Goal: Task Accomplishment & Management: Use online tool/utility

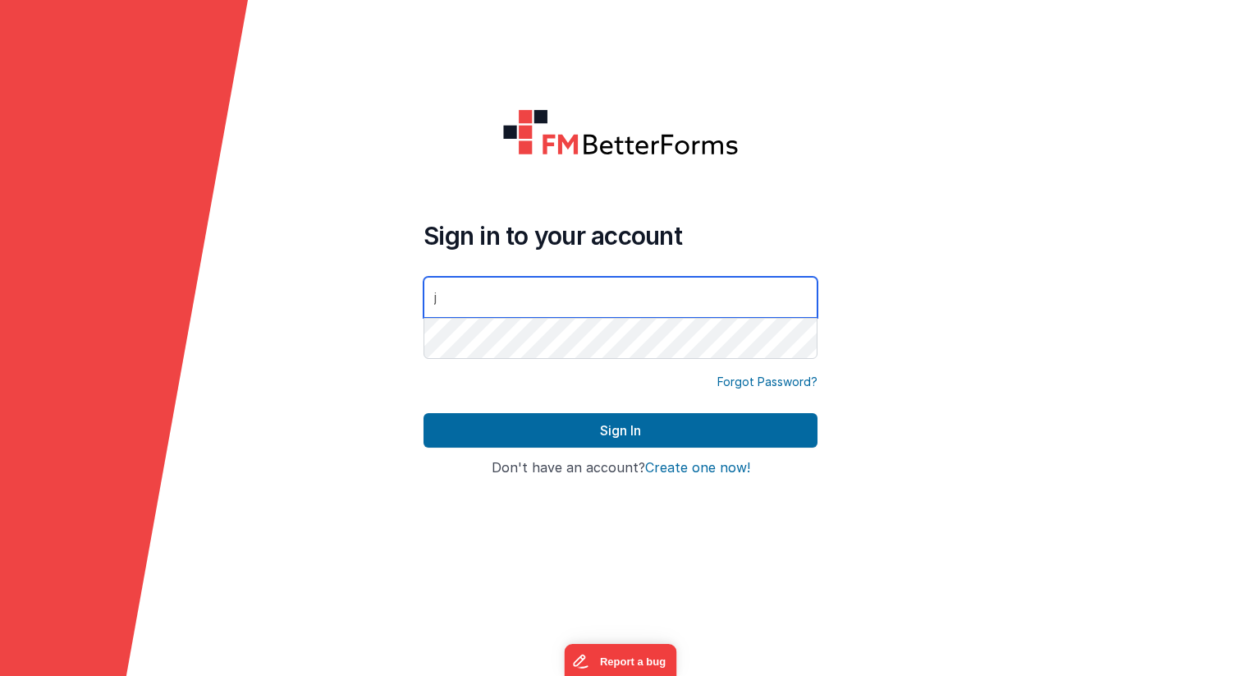
type input "[PERSON_NAME][EMAIL_ADDRESS][DOMAIN_NAME]"
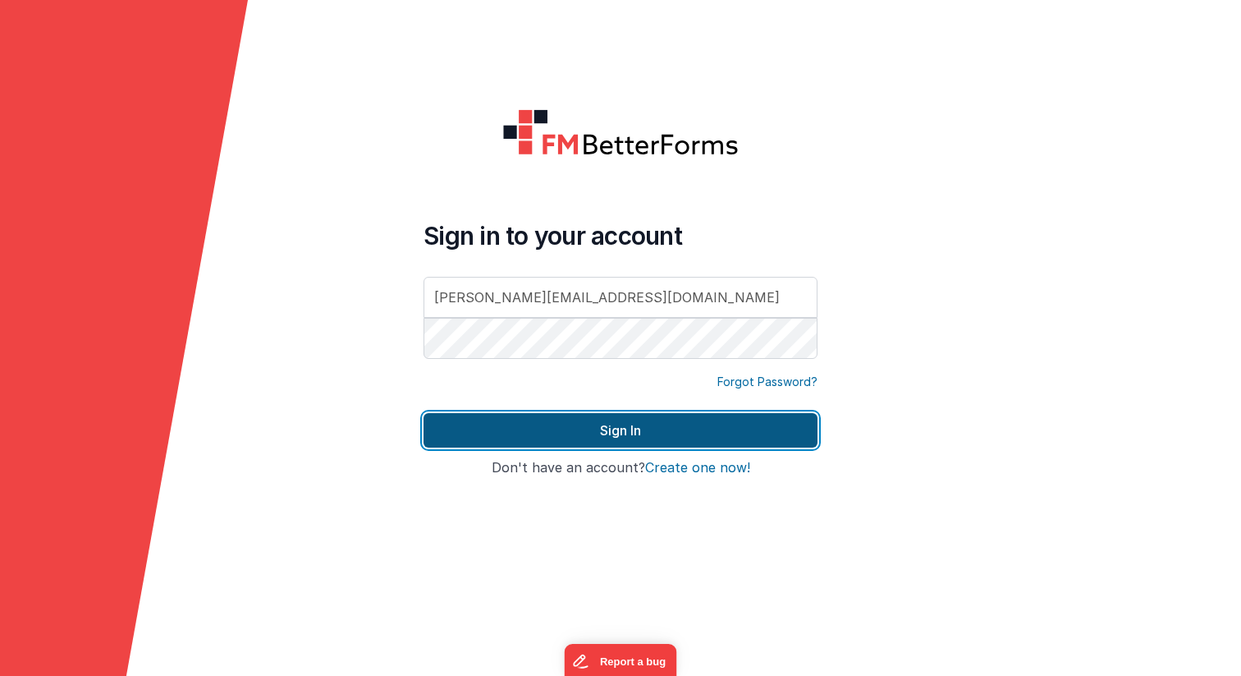
click at [626, 430] on button "Sign In" at bounding box center [621, 430] width 394 height 34
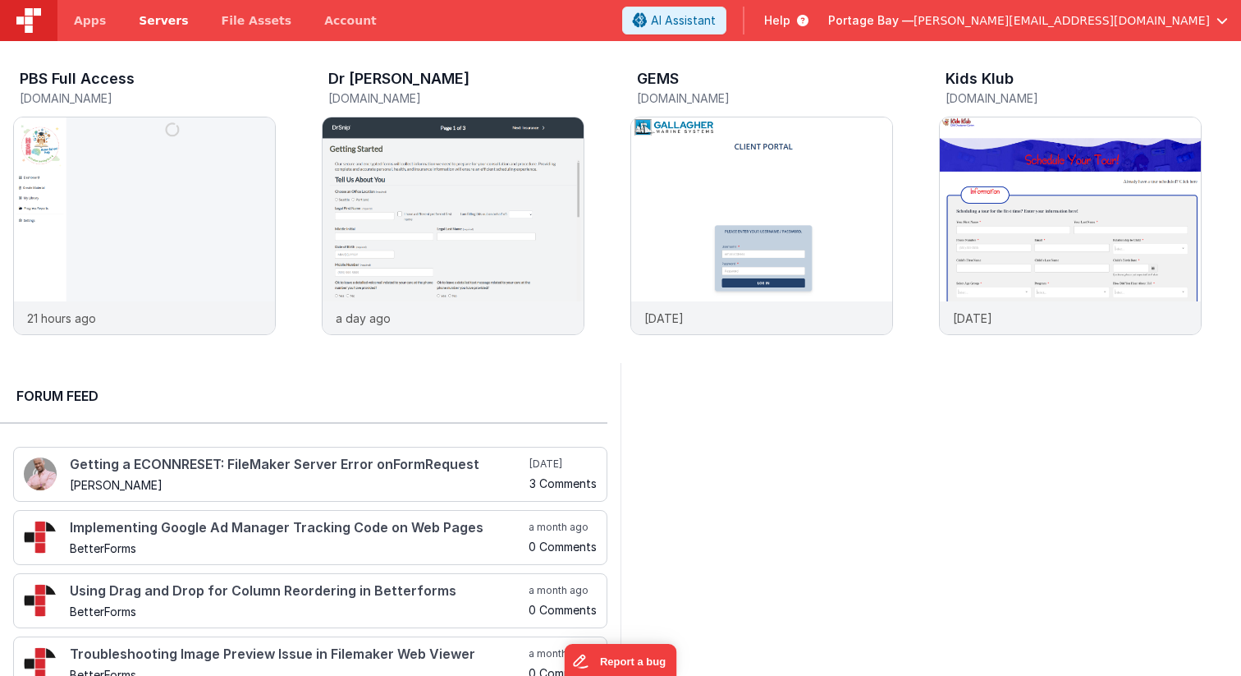
click at [160, 22] on span "Servers" at bounding box center [163, 20] width 49 height 16
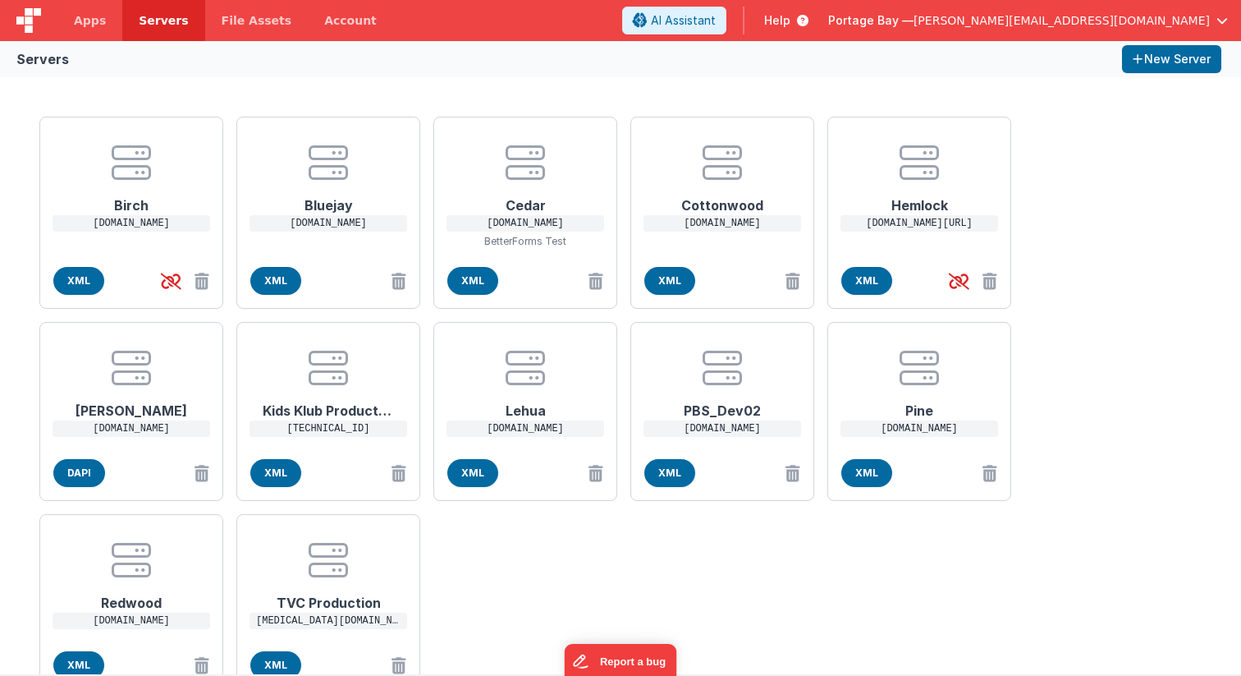
scroll to position [71, 0]
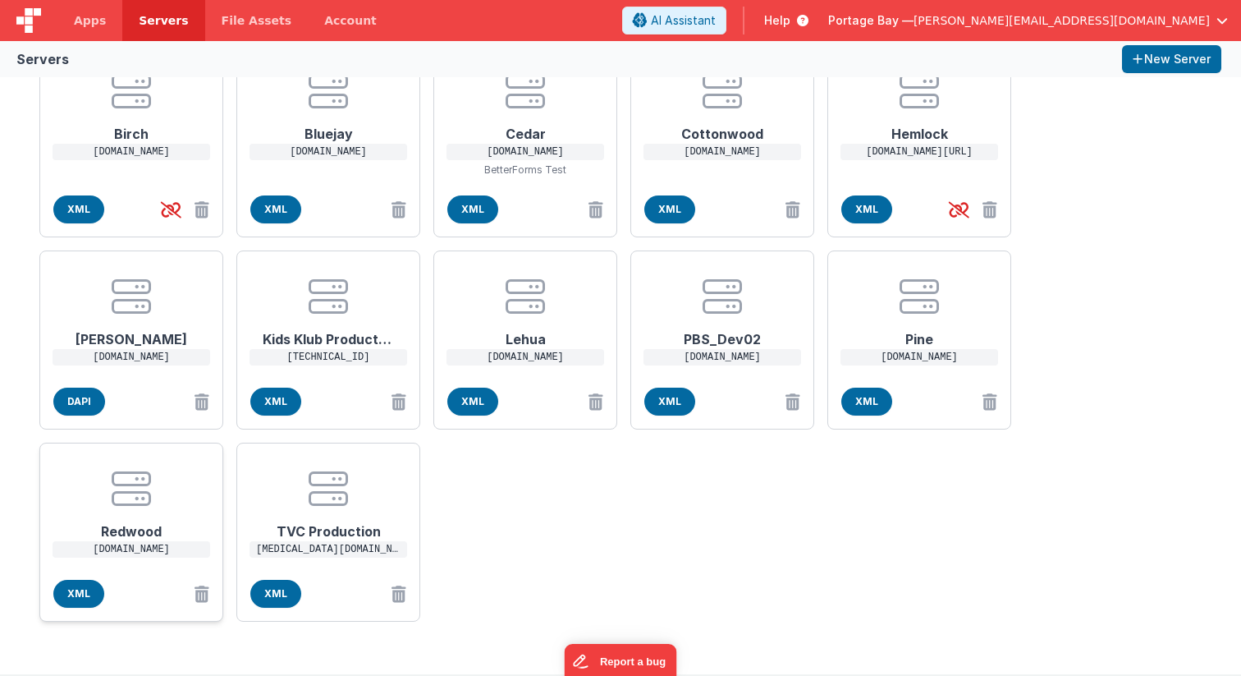
click at [128, 497] on icon at bounding box center [131, 488] width 39 height 39
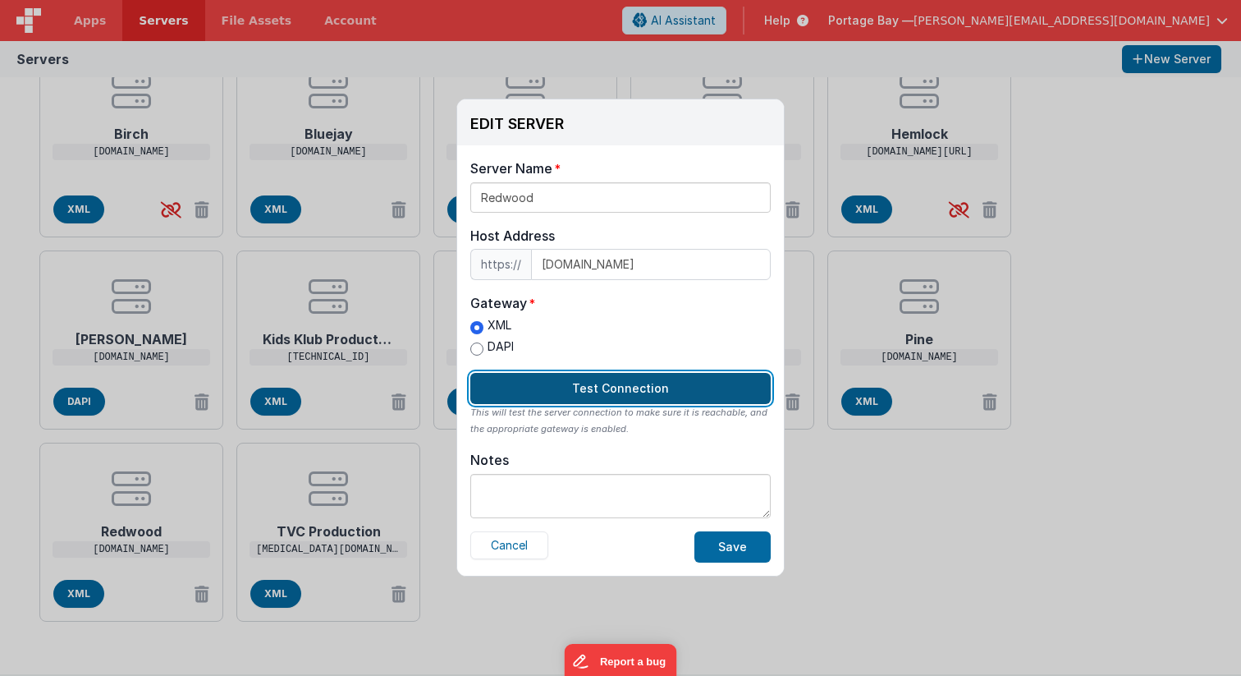
click at [609, 391] on button "Test Connection" at bounding box center [620, 388] width 300 height 31
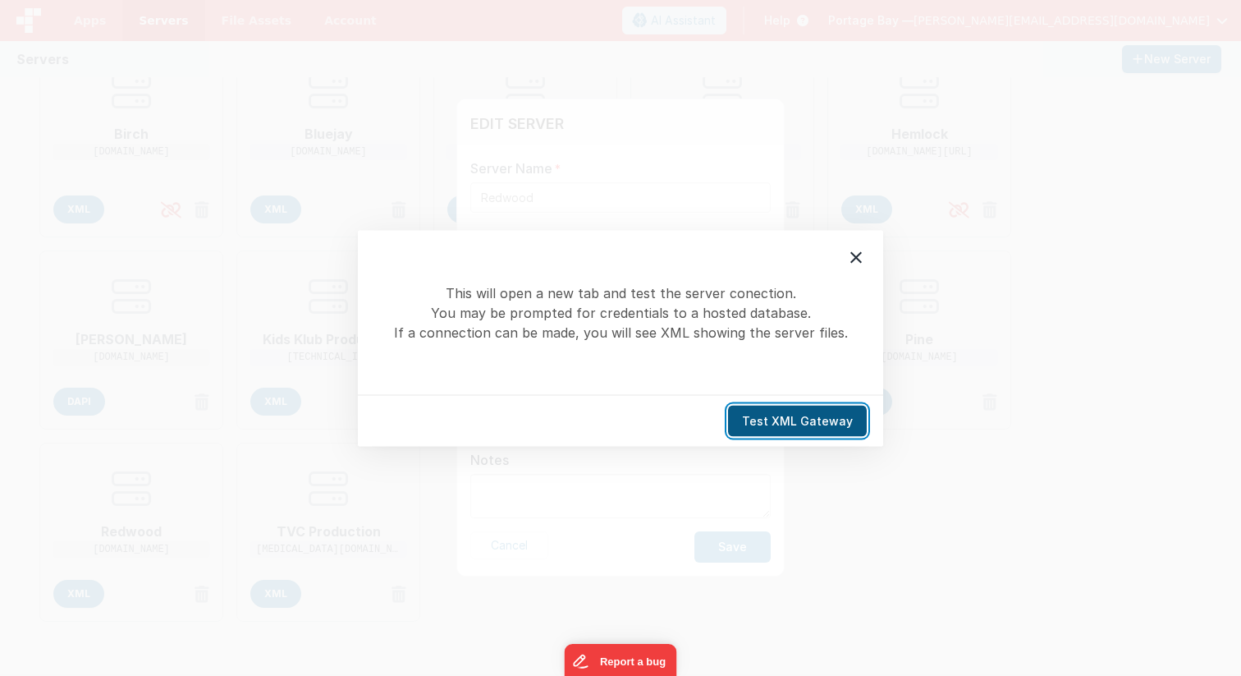
click at [791, 422] on button "Test XML Gateway" at bounding box center [797, 420] width 139 height 31
click at [867, 261] on div at bounding box center [856, 257] width 34 height 34
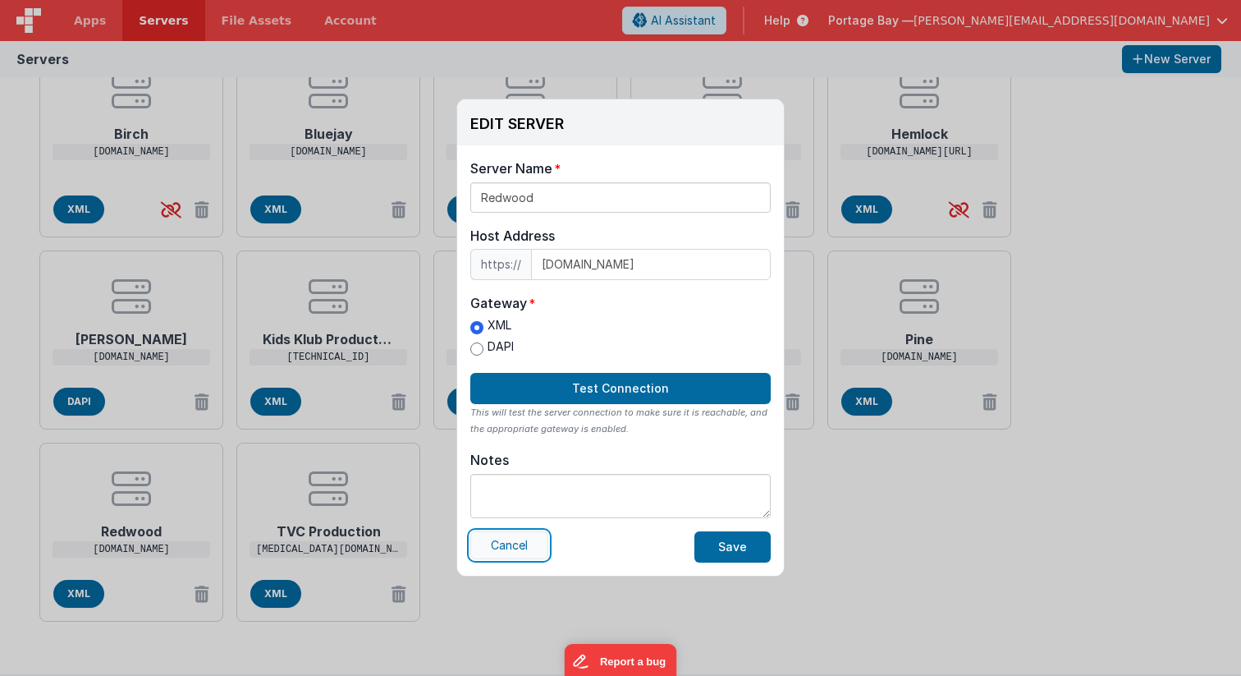
click at [522, 550] on button "Cancel" at bounding box center [509, 545] width 78 height 28
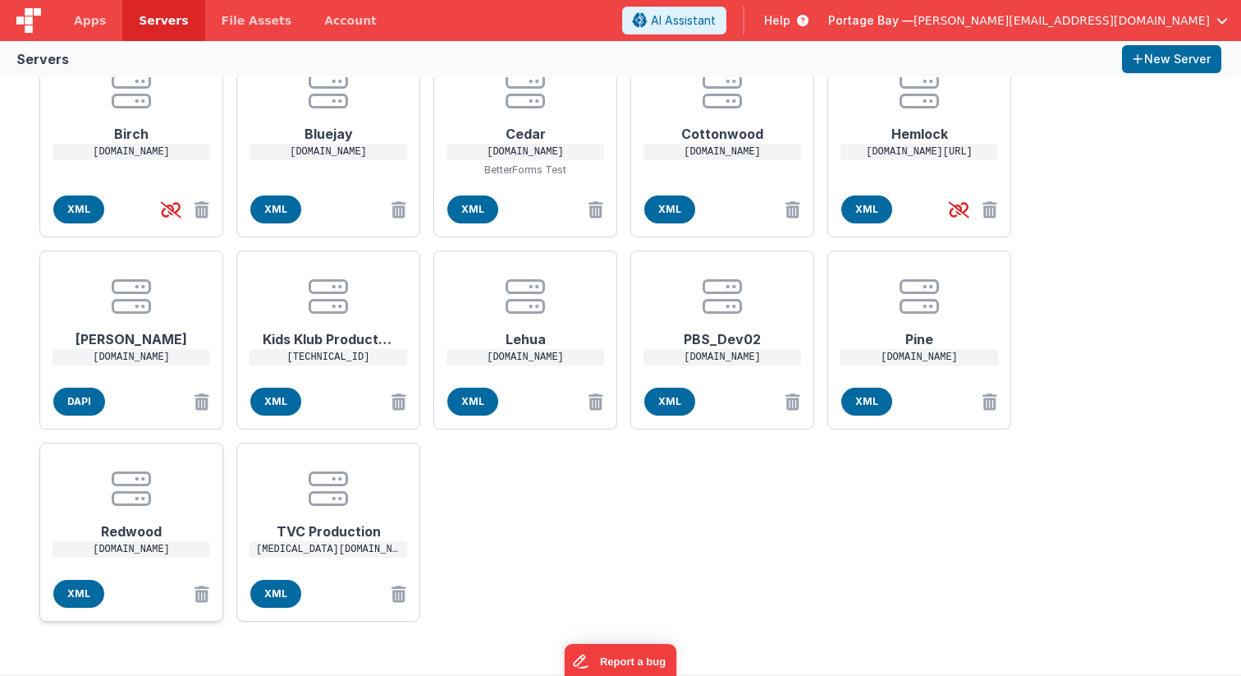
click at [154, 516] on h1 "Redwood" at bounding box center [131, 524] width 131 height 33
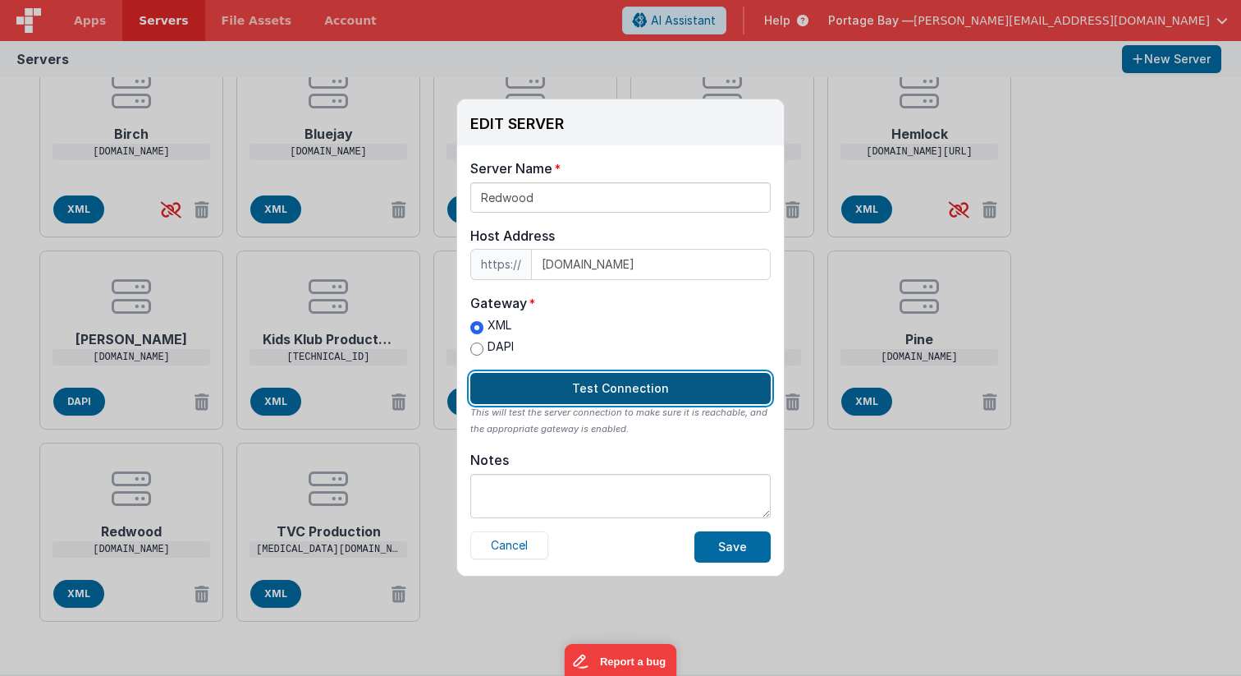
click at [641, 386] on button "Test Connection" at bounding box center [620, 388] width 300 height 31
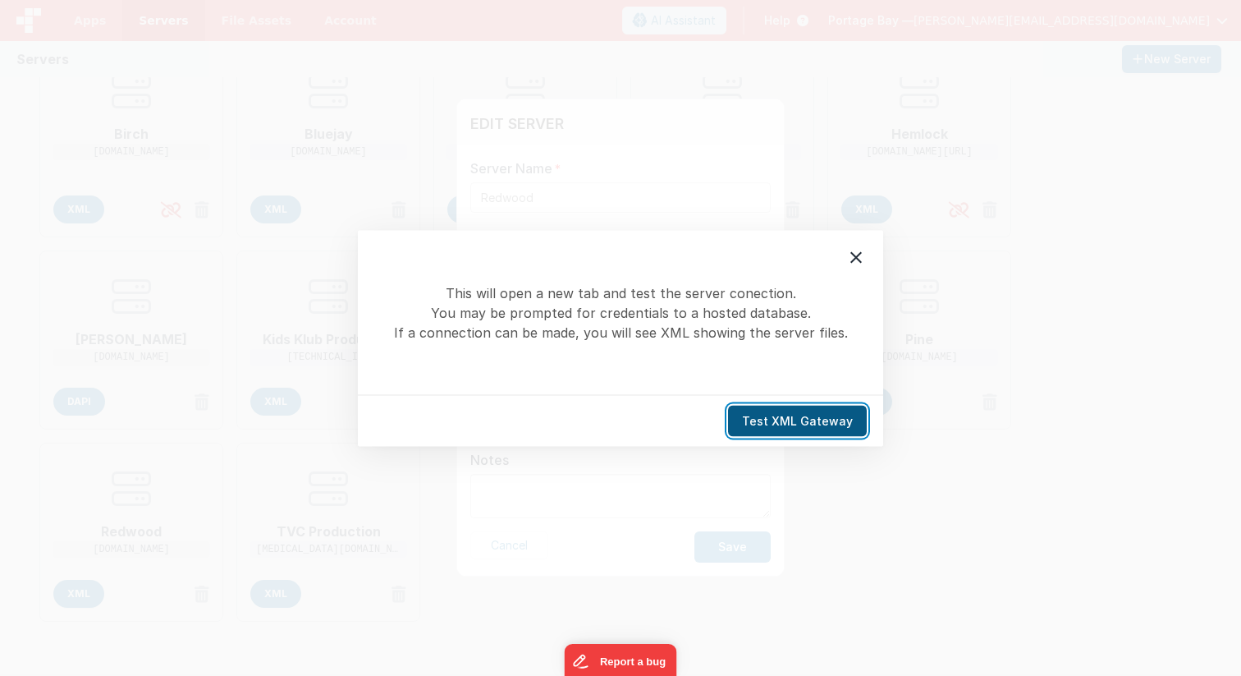
click at [796, 424] on button "Test XML Gateway" at bounding box center [797, 420] width 139 height 31
click at [853, 253] on icon at bounding box center [856, 257] width 20 height 20
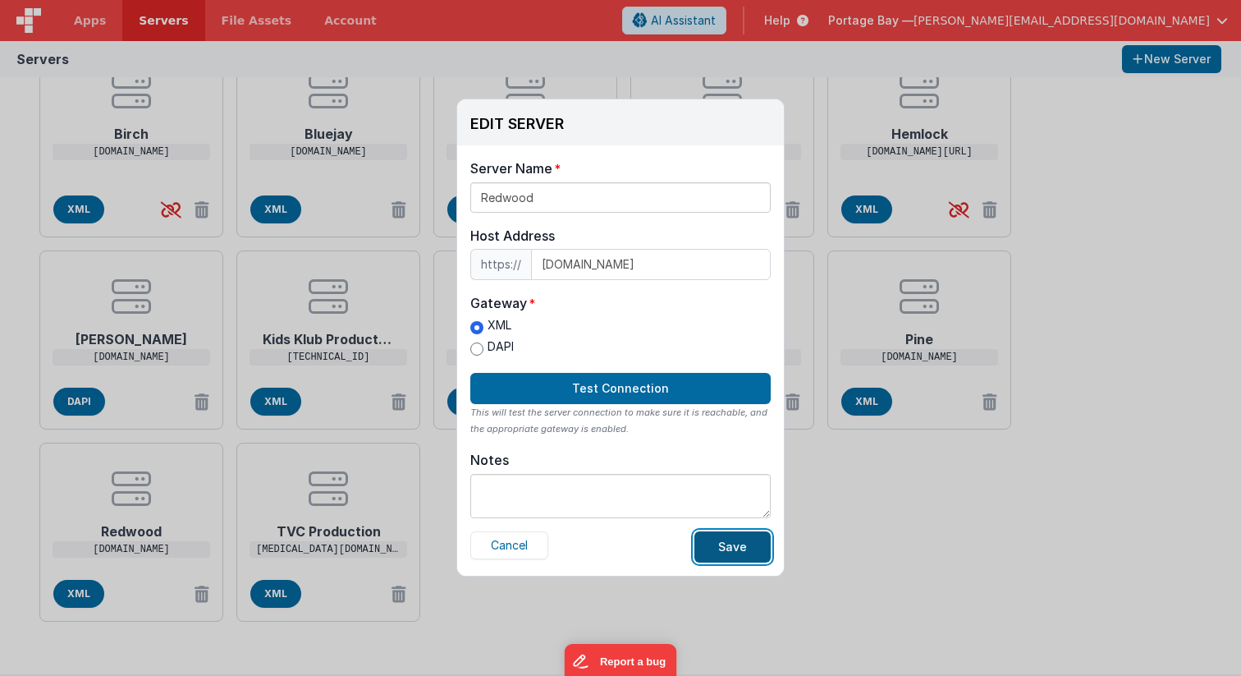
click at [739, 547] on button "Save" at bounding box center [732, 546] width 76 height 31
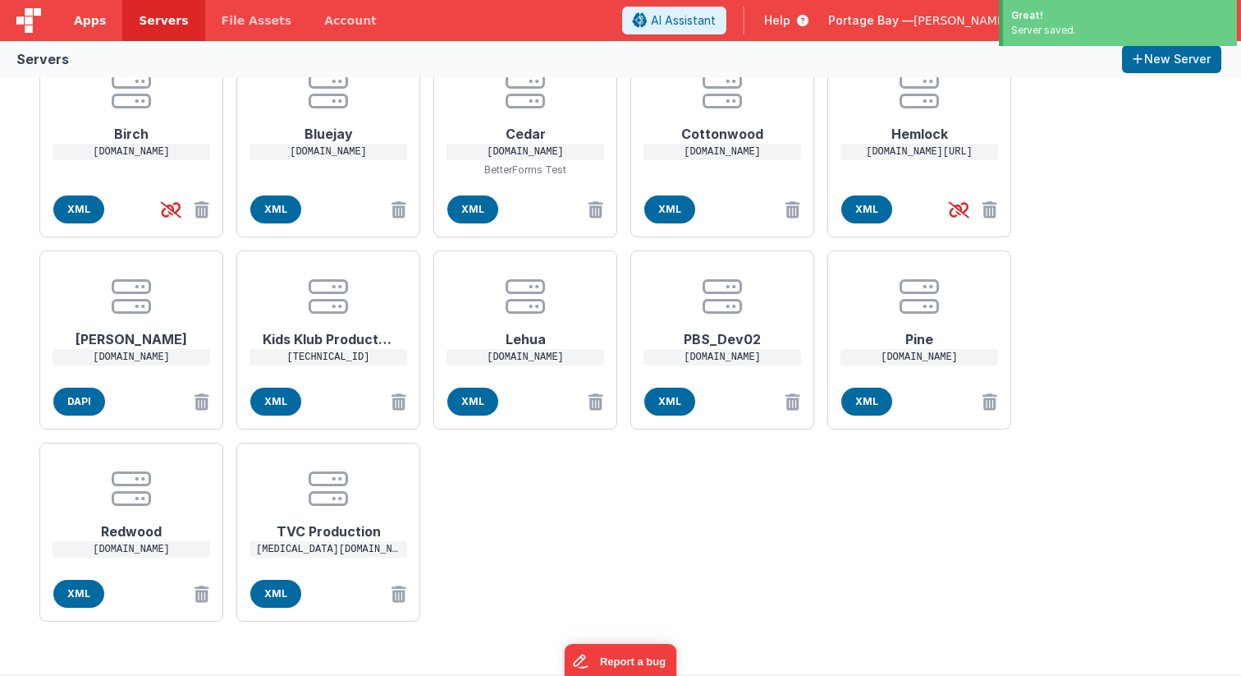
click at [89, 16] on span "Apps" at bounding box center [90, 20] width 32 height 16
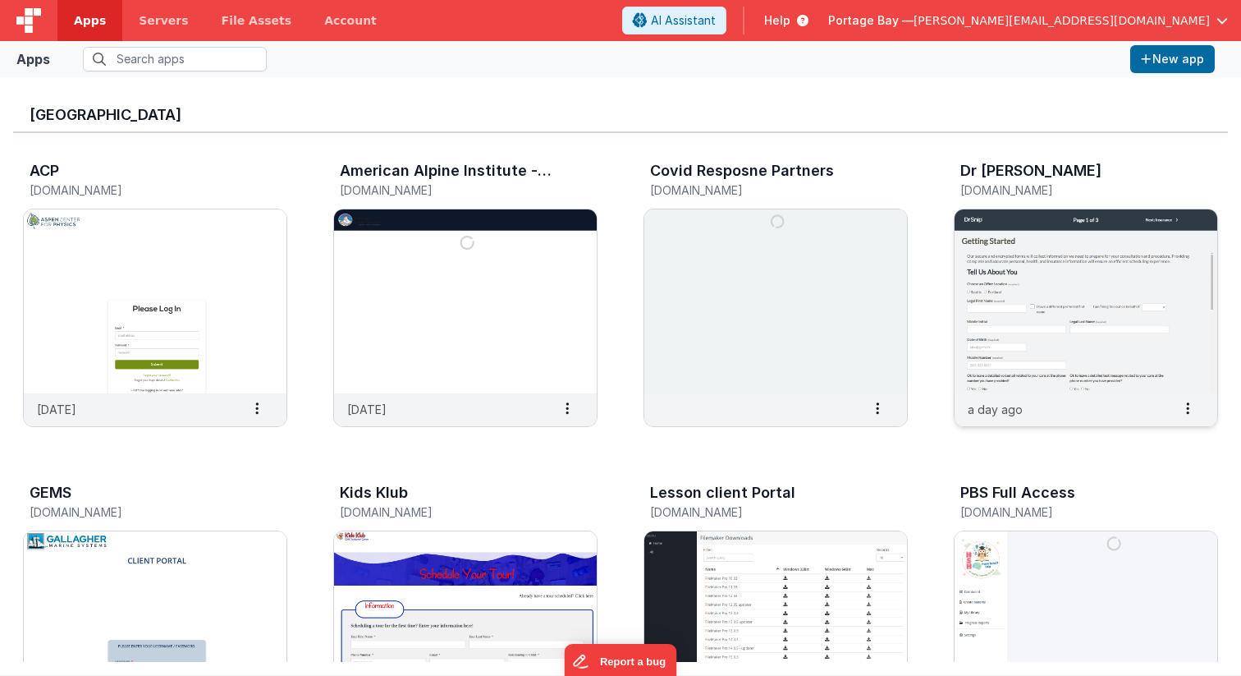
click at [1067, 256] on img at bounding box center [1086, 301] width 263 height 184
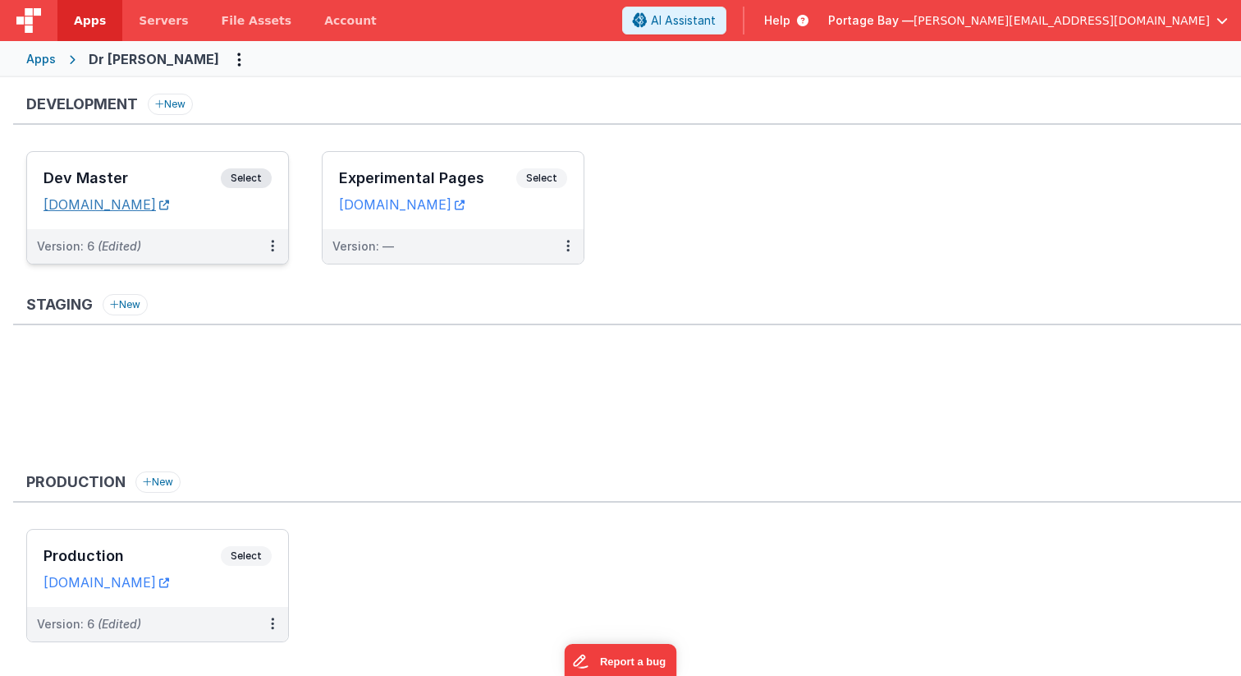
scroll to position [2, 0]
click at [131, 204] on link "[DOMAIN_NAME]" at bounding box center [107, 202] width 126 height 16
click at [253, 176] on span "Select" at bounding box center [246, 176] width 51 height 20
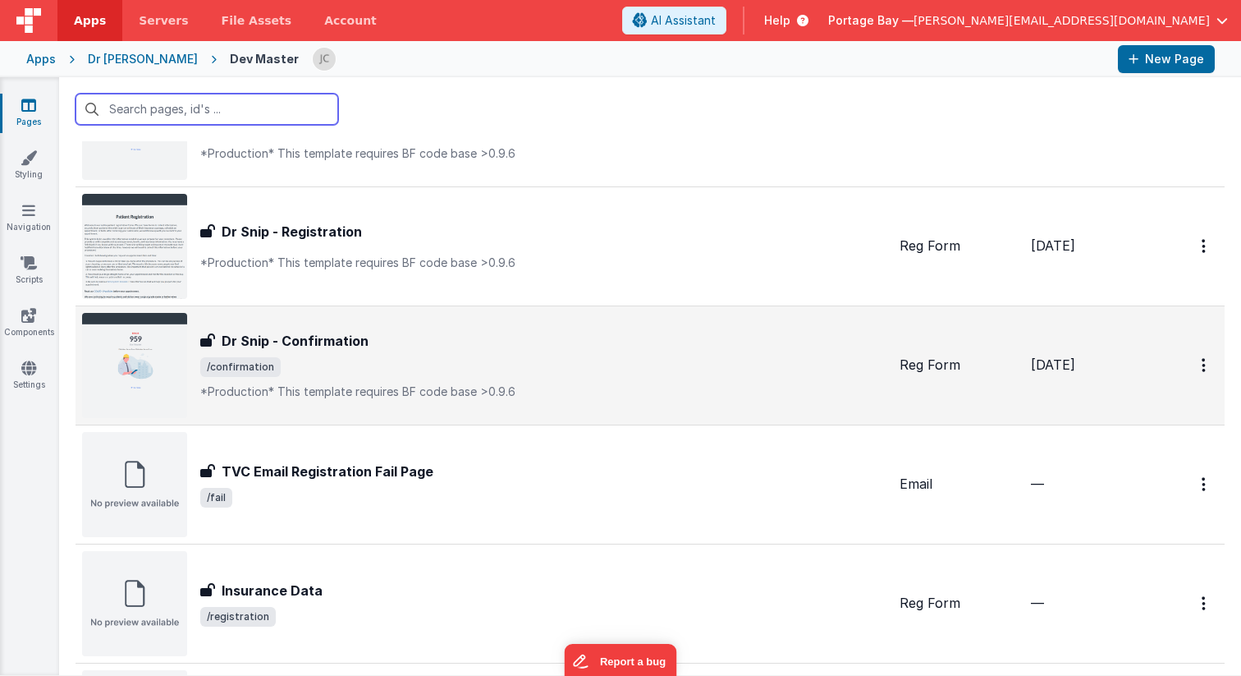
scroll to position [703, 0]
click at [452, 342] on div "Dr Snip - Confirmation" at bounding box center [543, 340] width 686 height 20
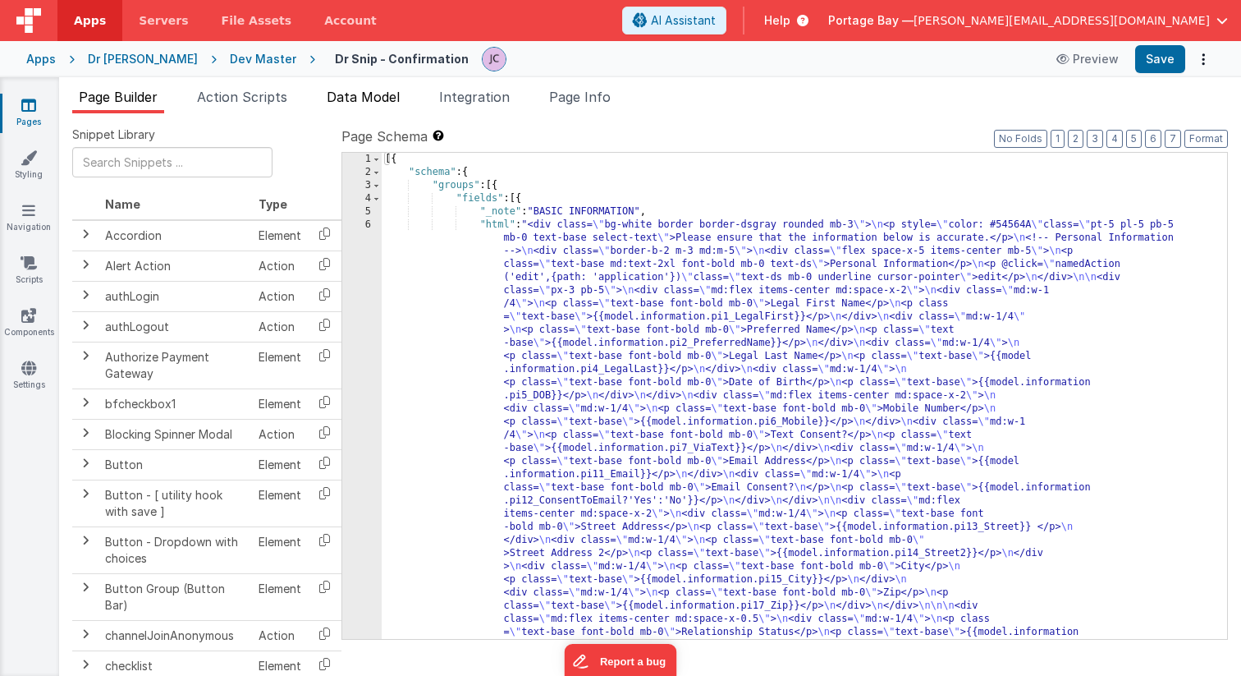
click at [373, 94] on span "Data Model" at bounding box center [363, 97] width 73 height 16
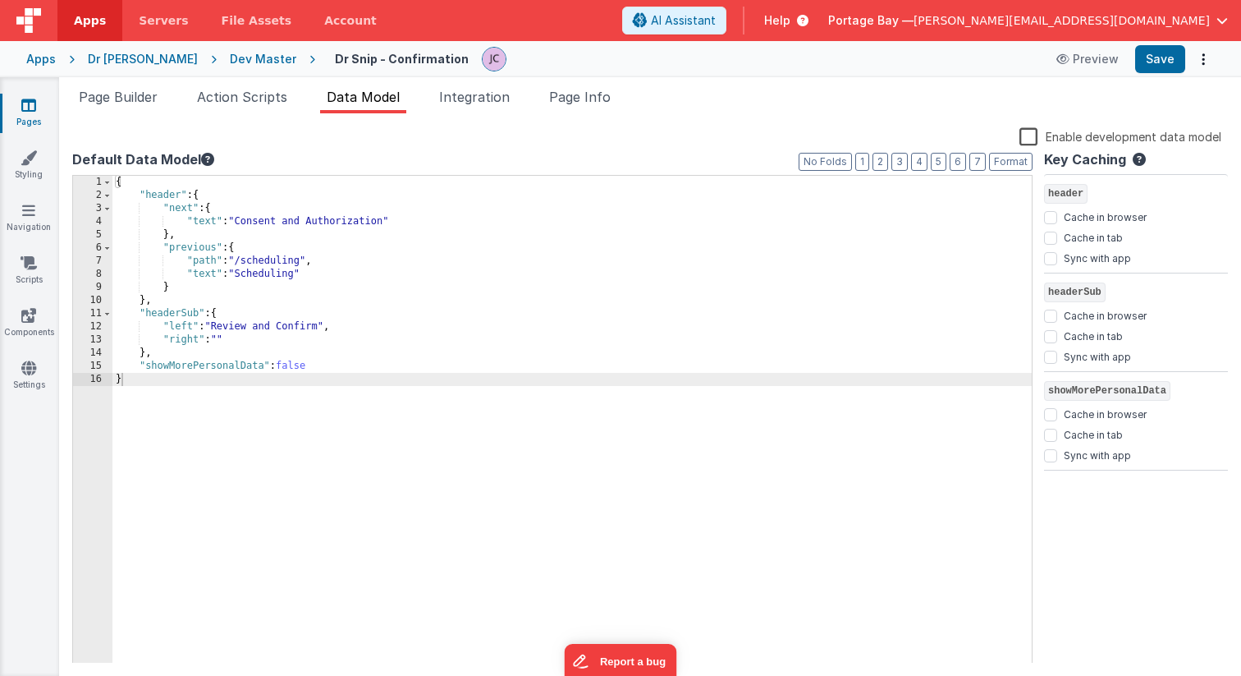
click at [230, 60] on div "Dev Master" at bounding box center [263, 59] width 66 height 16
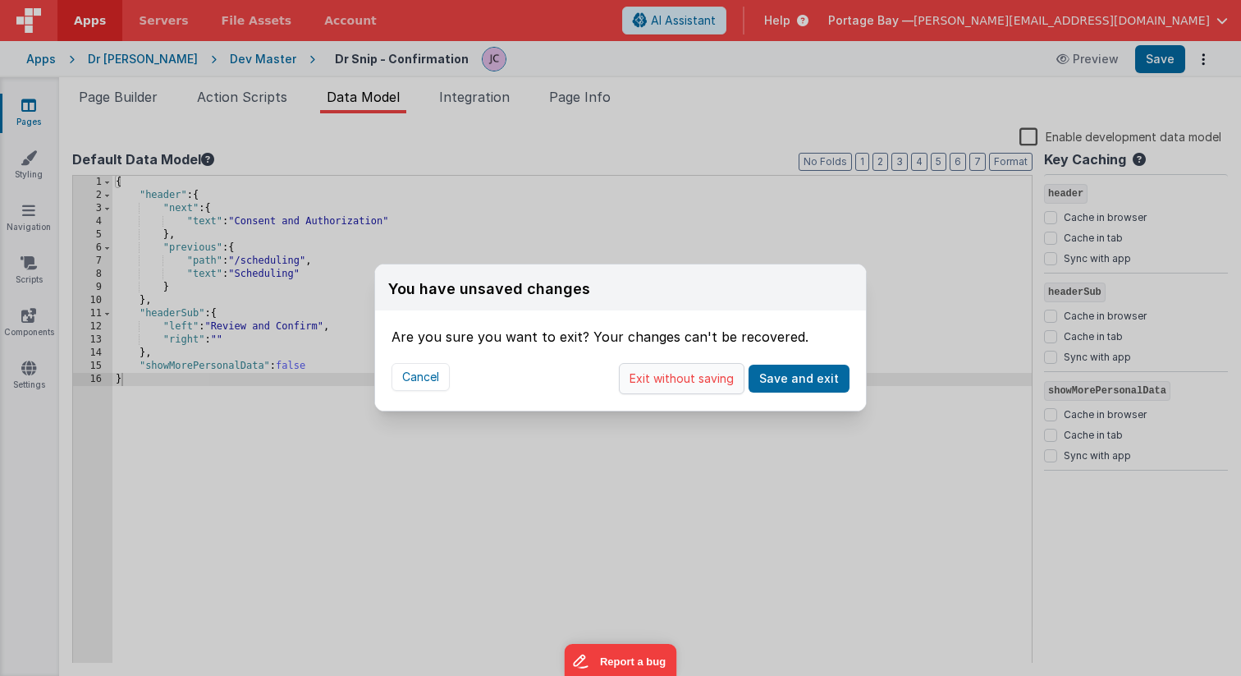
click at [680, 377] on button "Exit without saving" at bounding box center [682, 378] width 126 height 31
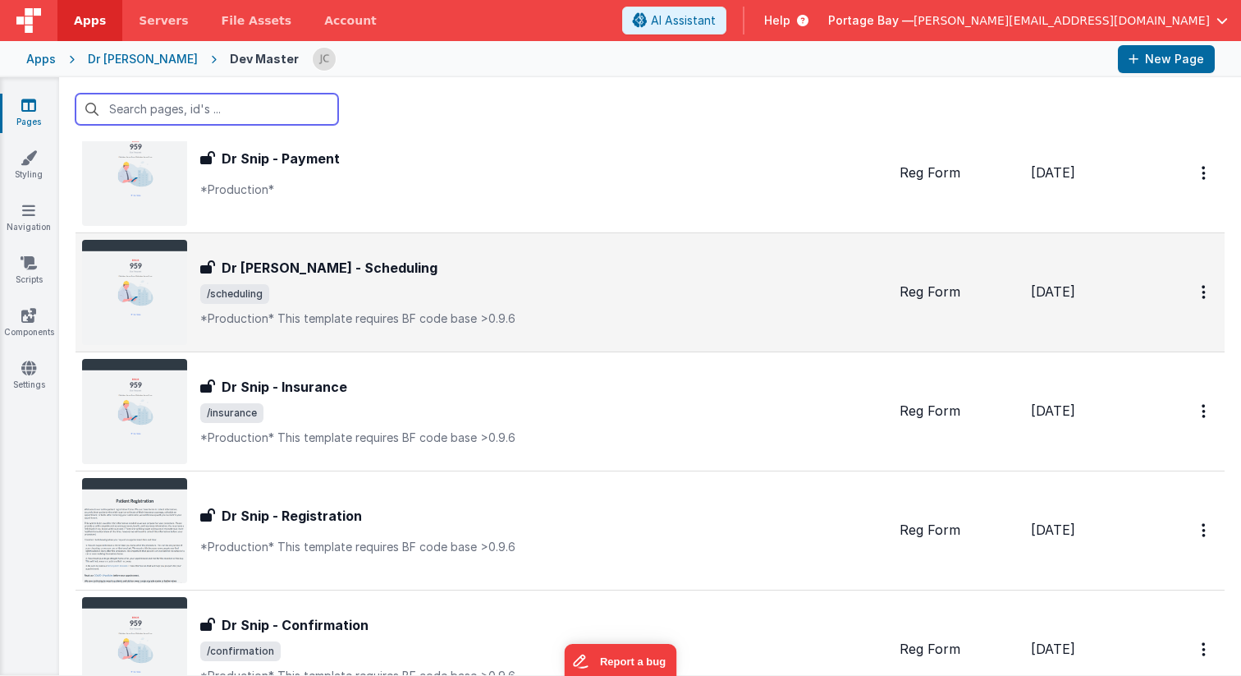
scroll to position [418, 0]
click at [321, 291] on span "/scheduling" at bounding box center [543, 295] width 686 height 20
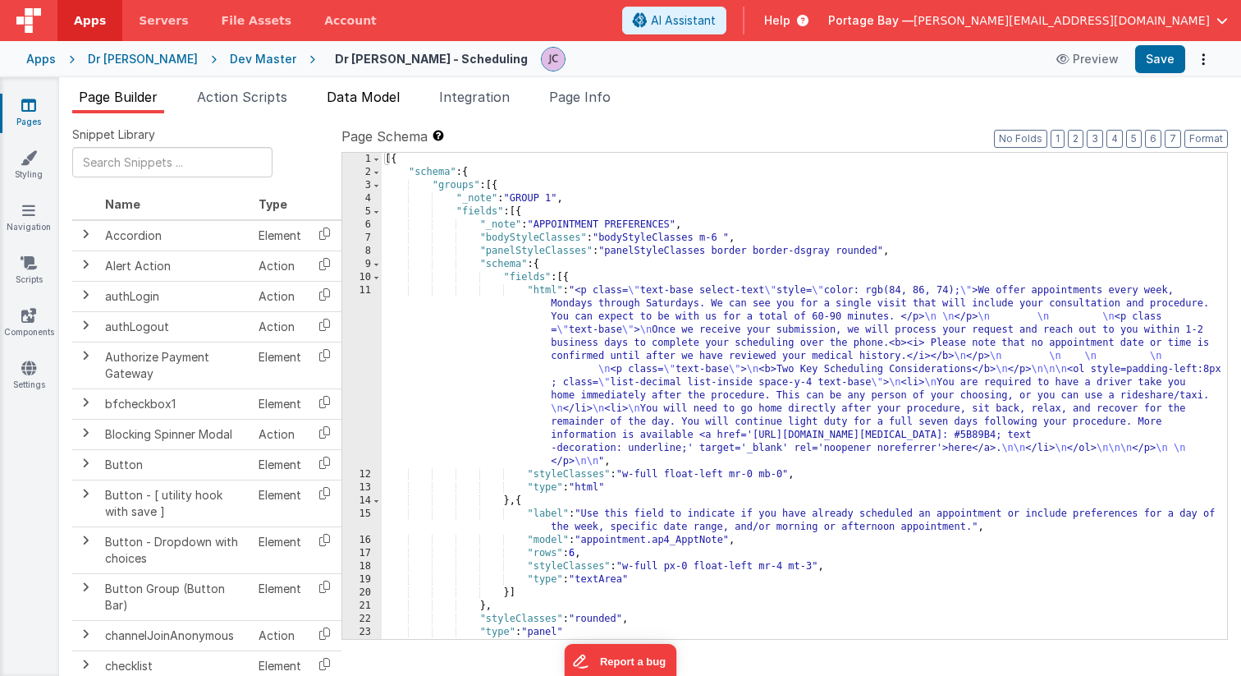
click at [359, 99] on span "Data Model" at bounding box center [363, 97] width 73 height 16
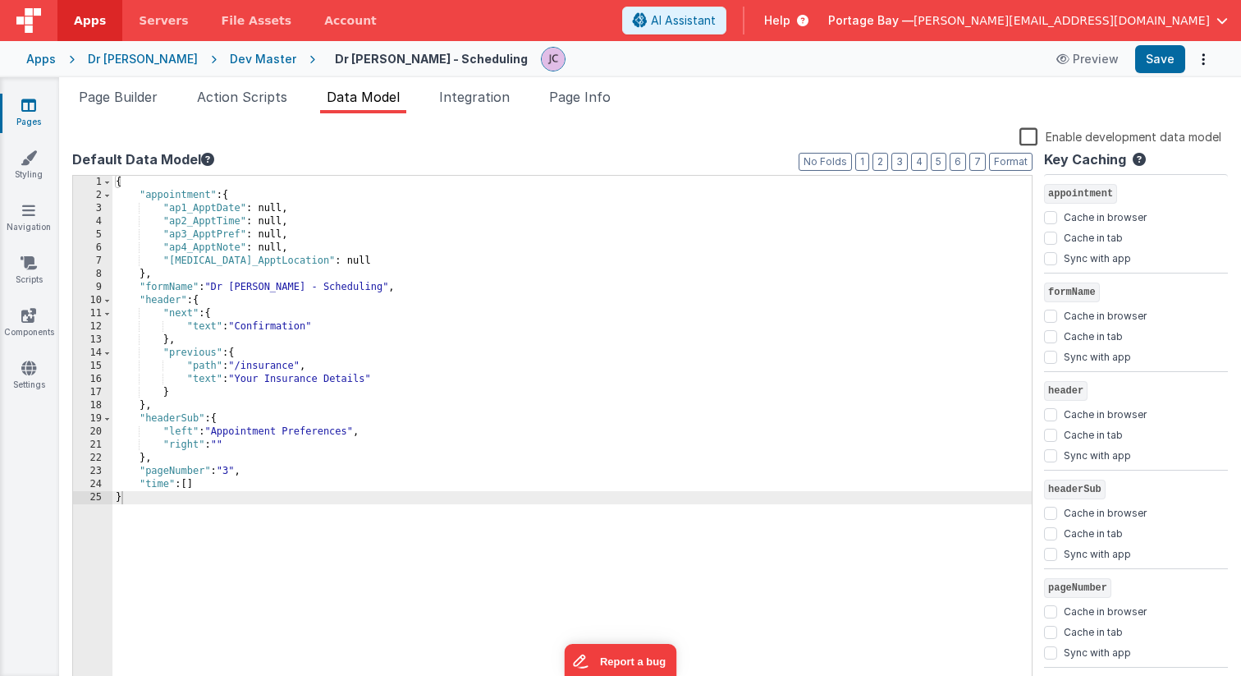
click at [230, 61] on div "Dev Master" at bounding box center [263, 59] width 66 height 16
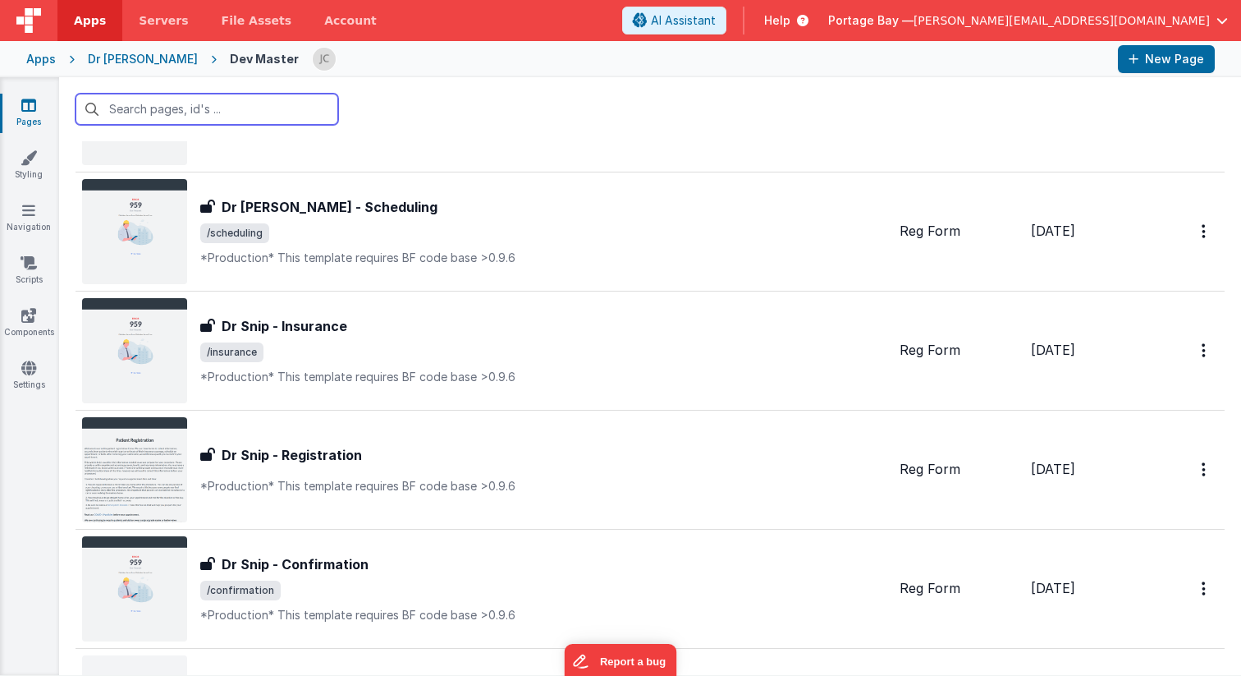
scroll to position [499, 0]
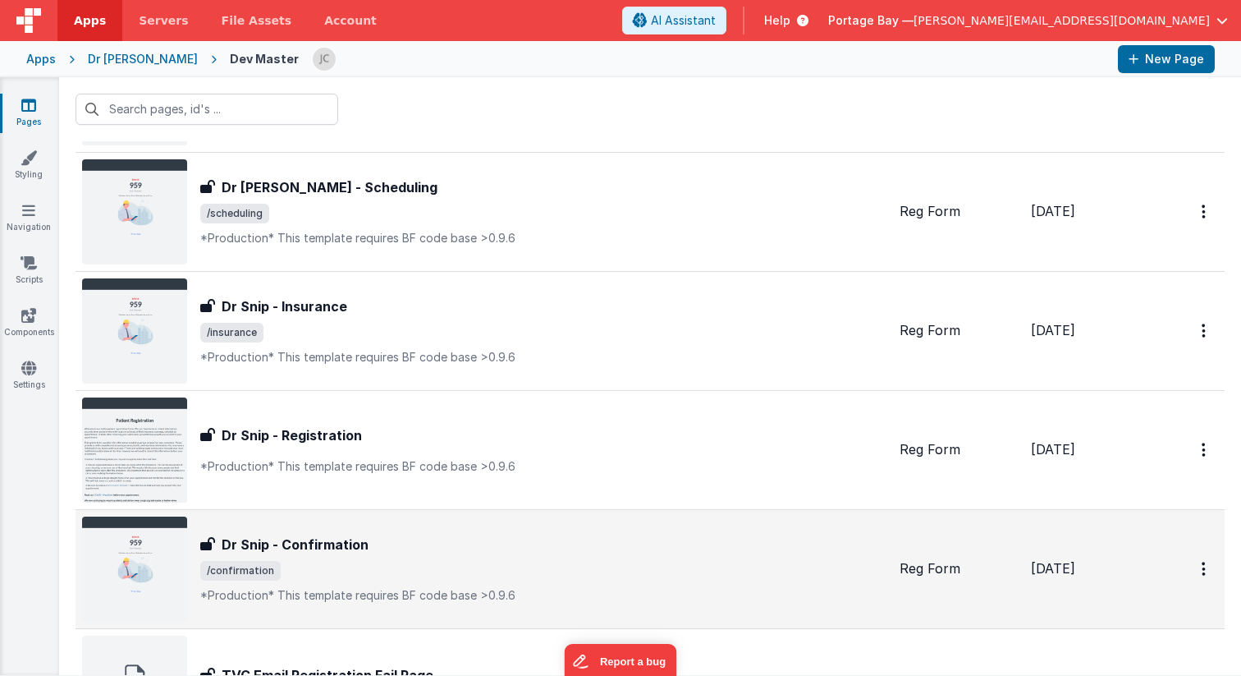
click at [414, 547] on div "Dr Snip - Confirmation" at bounding box center [543, 544] width 686 height 20
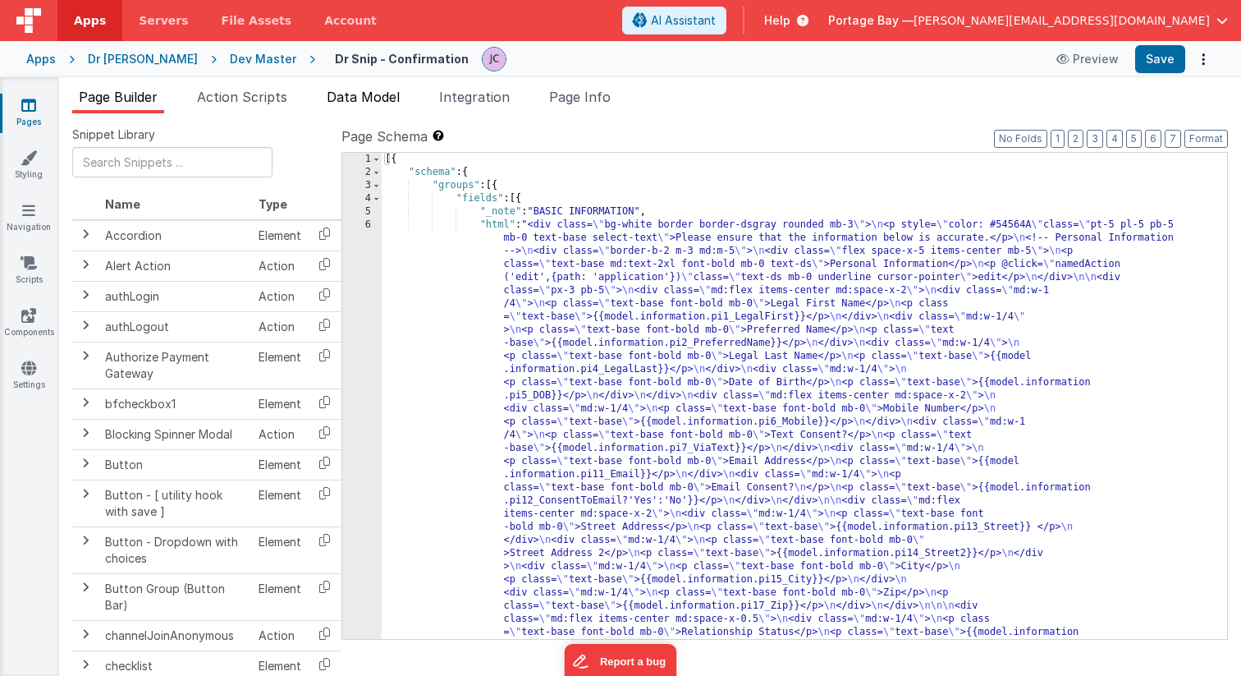
click at [360, 99] on span "Data Model" at bounding box center [363, 97] width 73 height 16
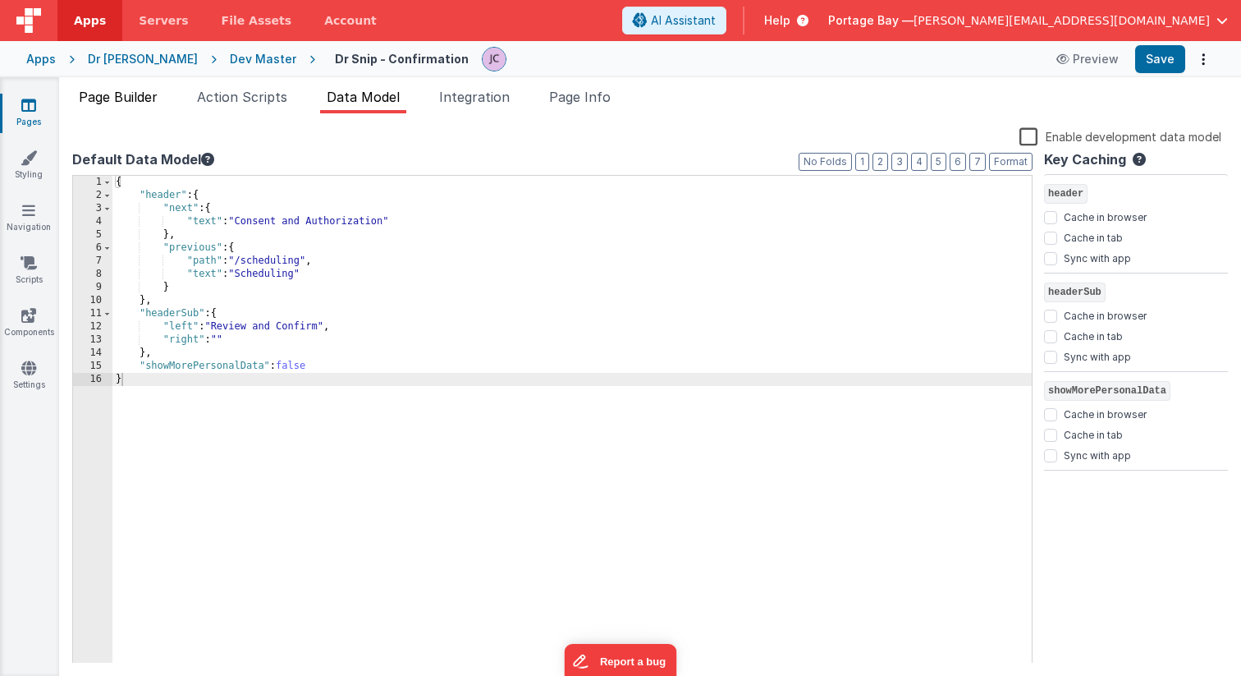
click at [118, 99] on span "Page Builder" at bounding box center [118, 97] width 79 height 16
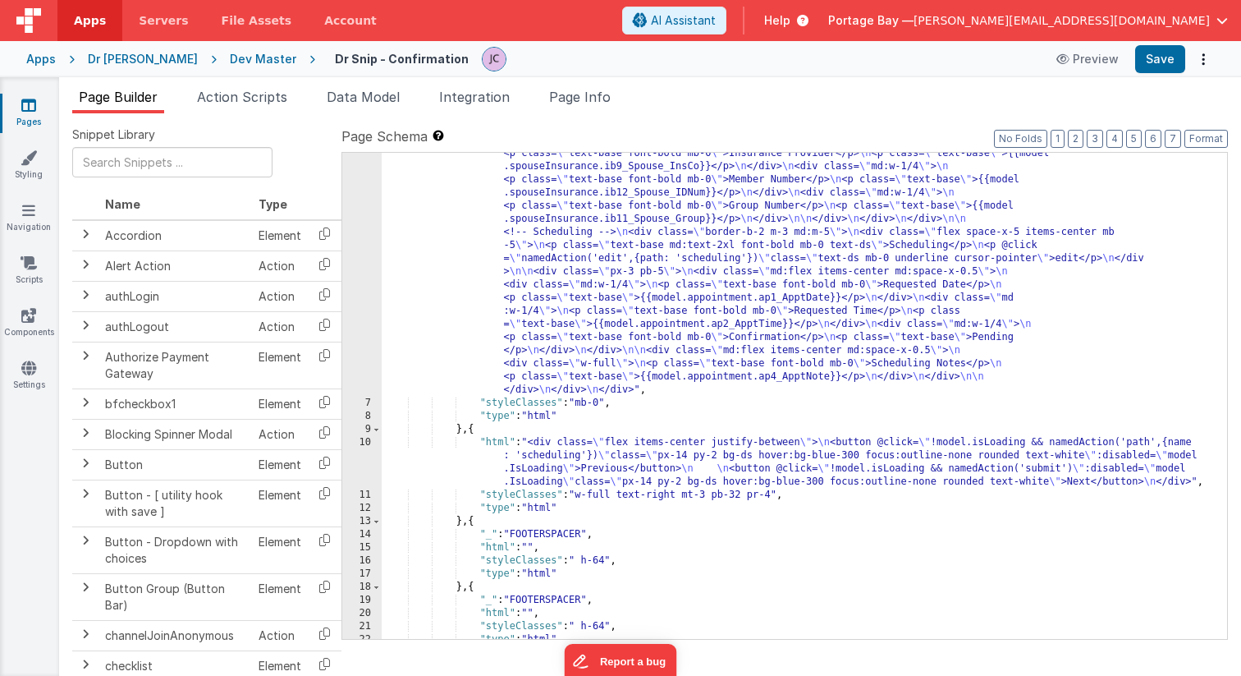
scroll to position [1030, 0]
click at [259, 98] on span "Action Scripts" at bounding box center [242, 97] width 90 height 16
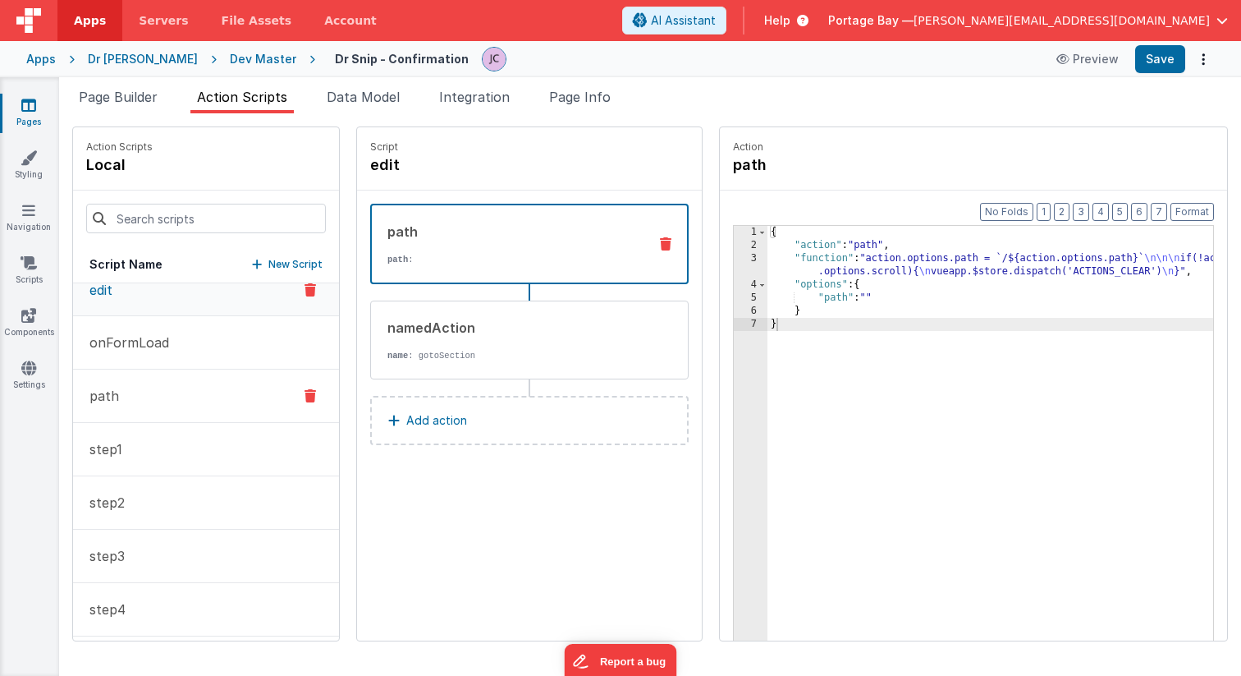
scroll to position [0, 0]
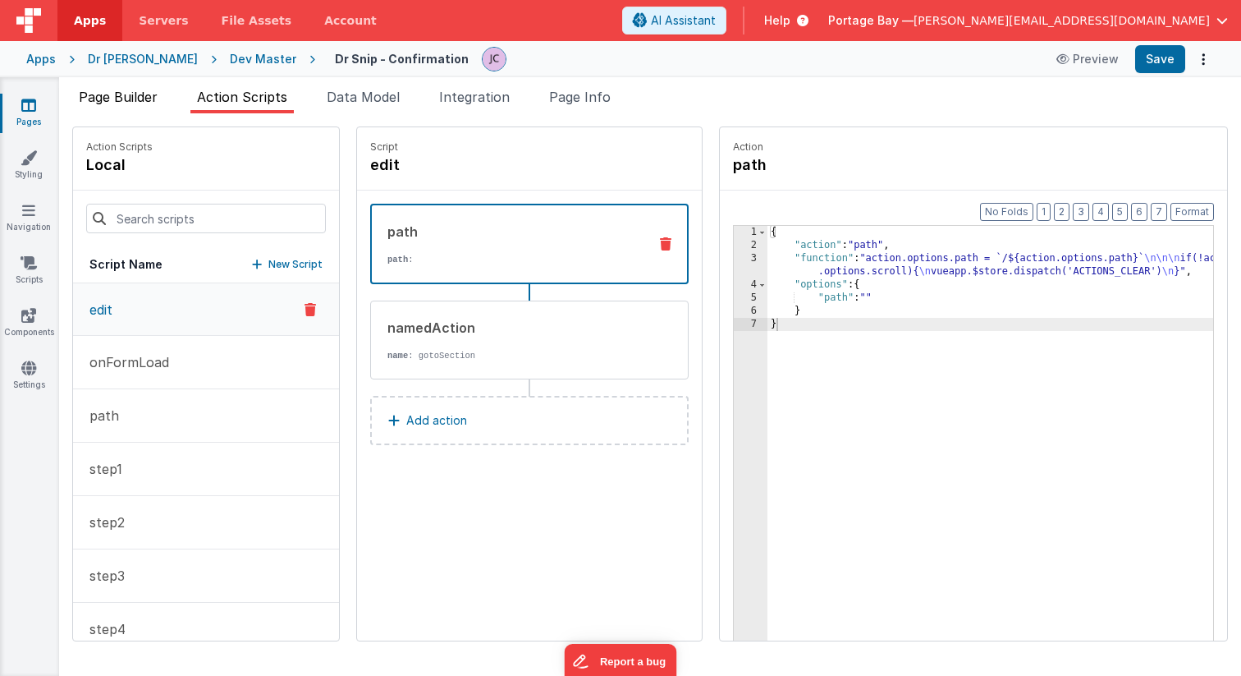
click at [112, 100] on span "Page Builder" at bounding box center [118, 97] width 79 height 16
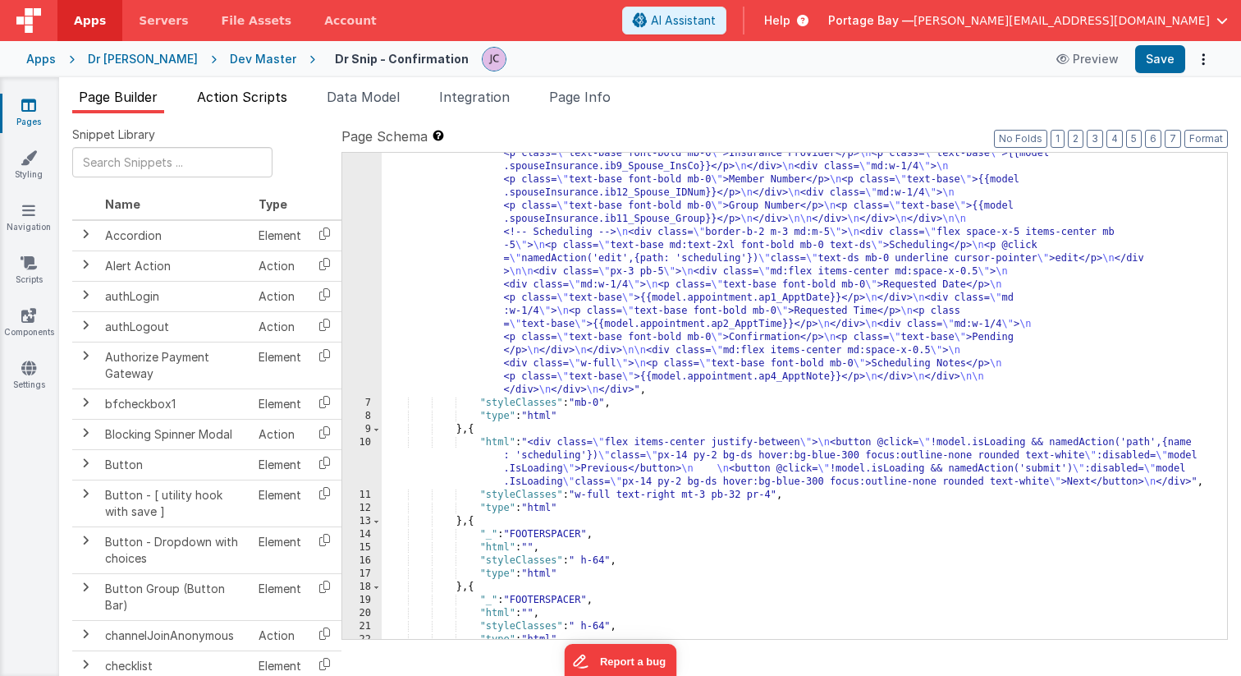
click at [240, 93] on span "Action Scripts" at bounding box center [242, 97] width 90 height 16
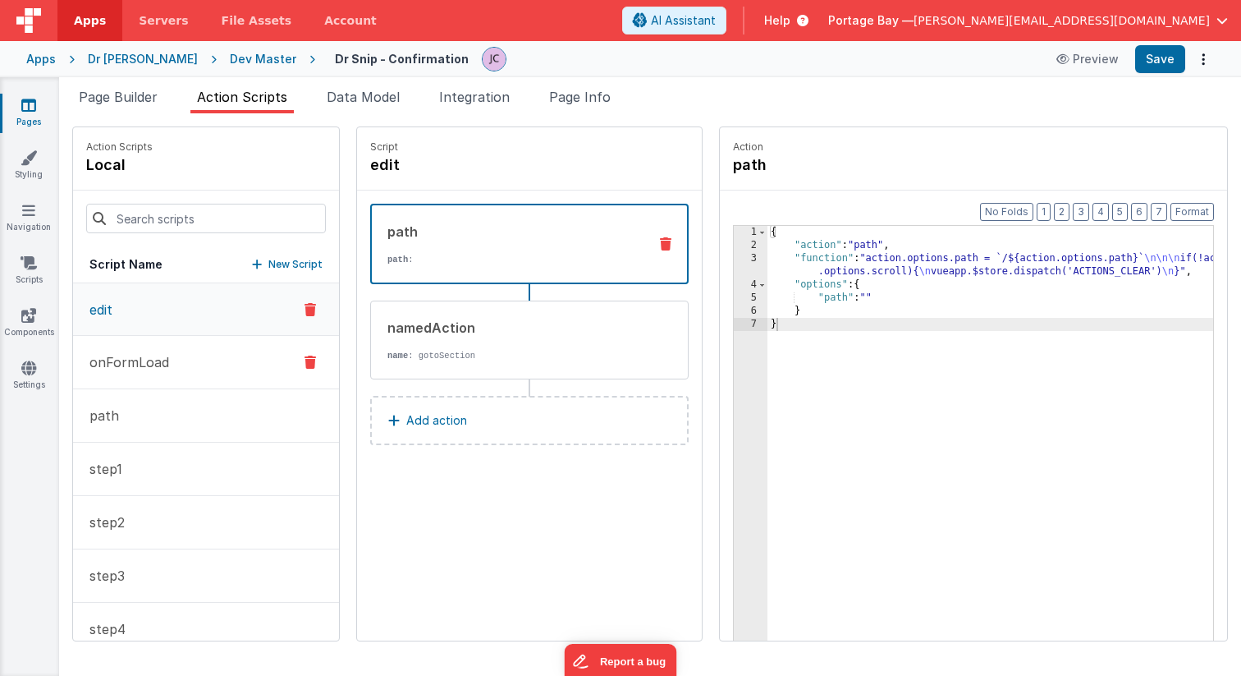
scroll to position [82, 0]
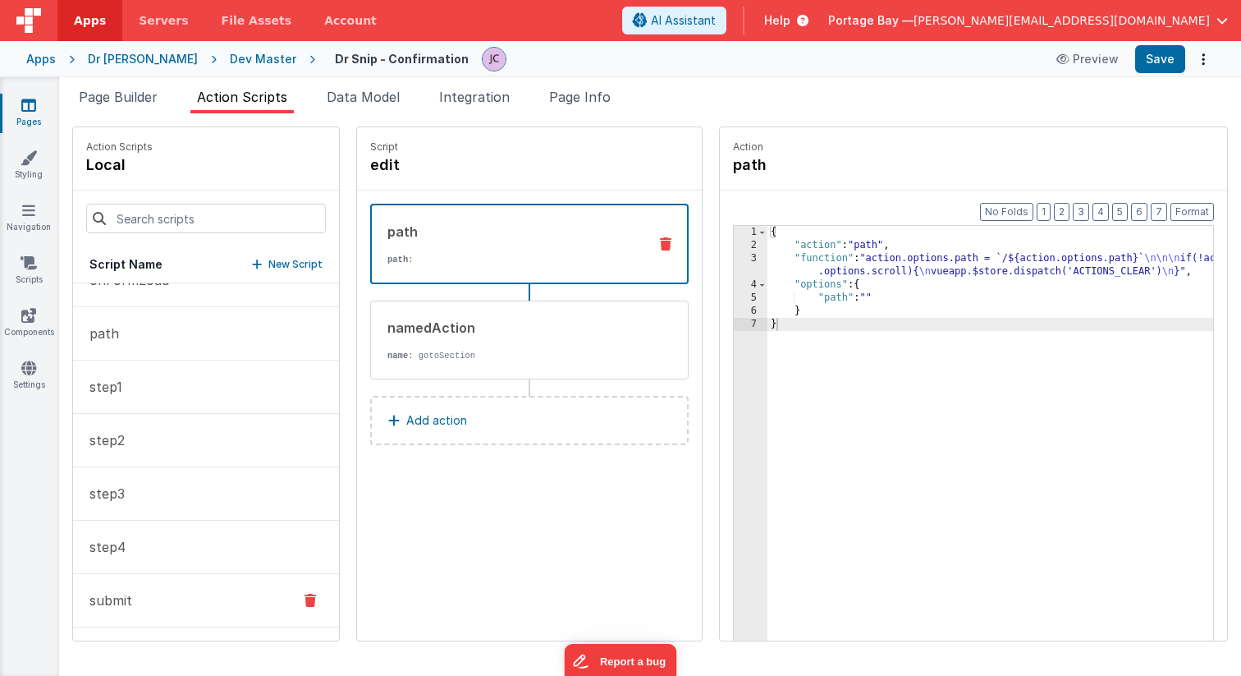
click at [172, 587] on button "submit" at bounding box center [206, 600] width 266 height 53
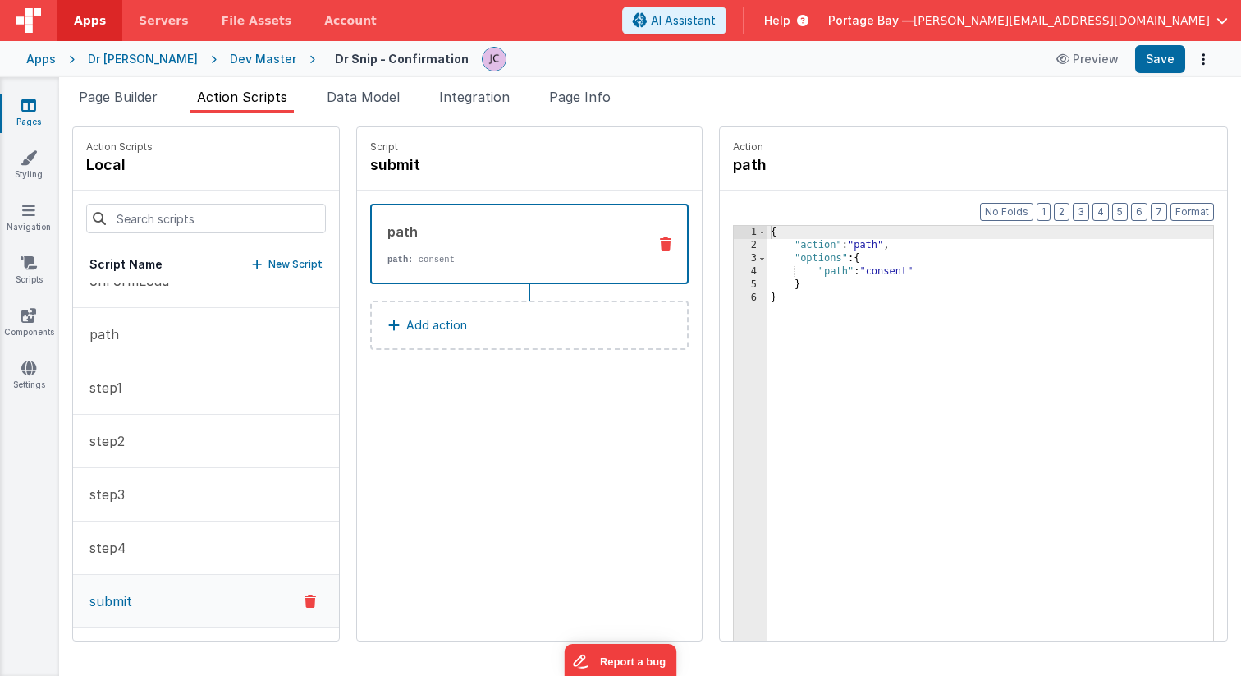
click at [230, 55] on div "Dev Master" at bounding box center [263, 59] width 66 height 16
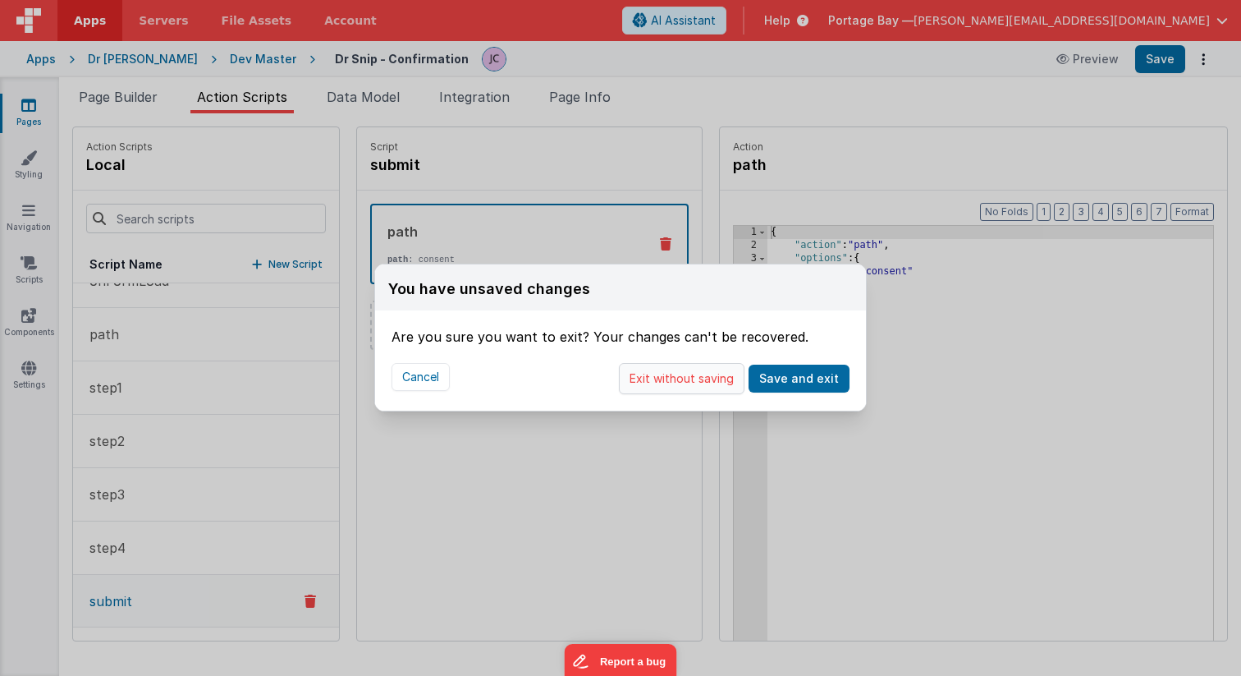
click at [682, 381] on button "Exit without saving" at bounding box center [682, 378] width 126 height 31
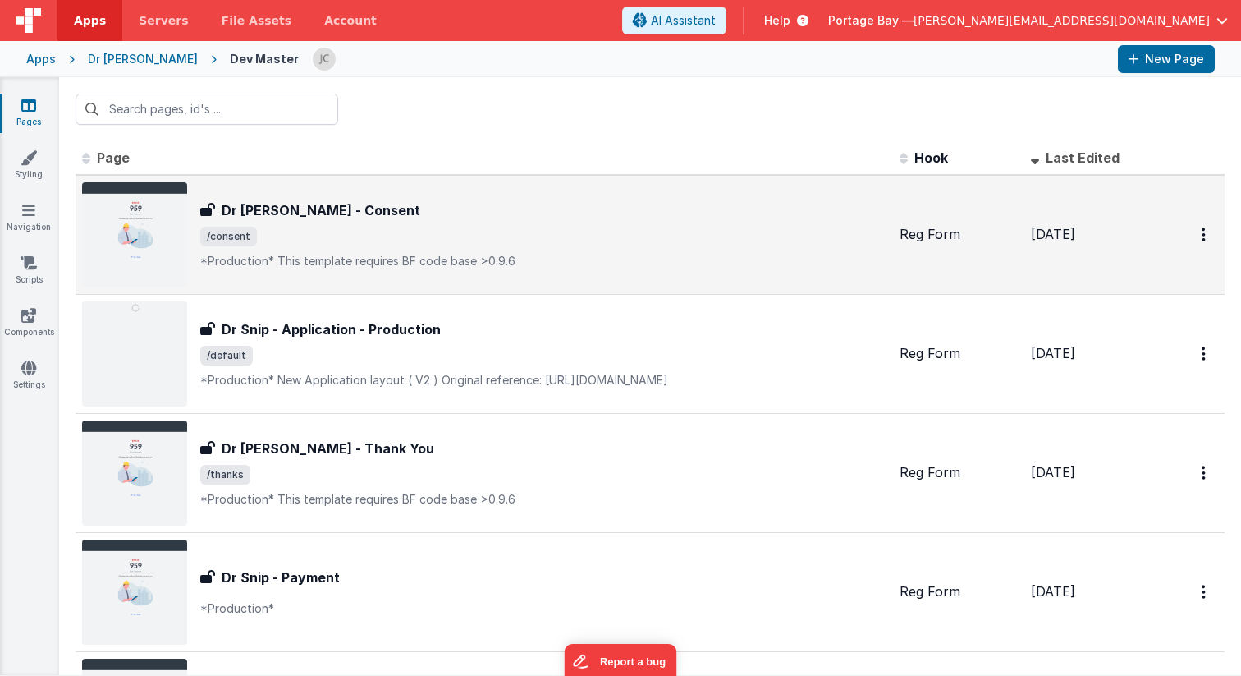
click at [384, 239] on span "/consent" at bounding box center [543, 237] width 686 height 20
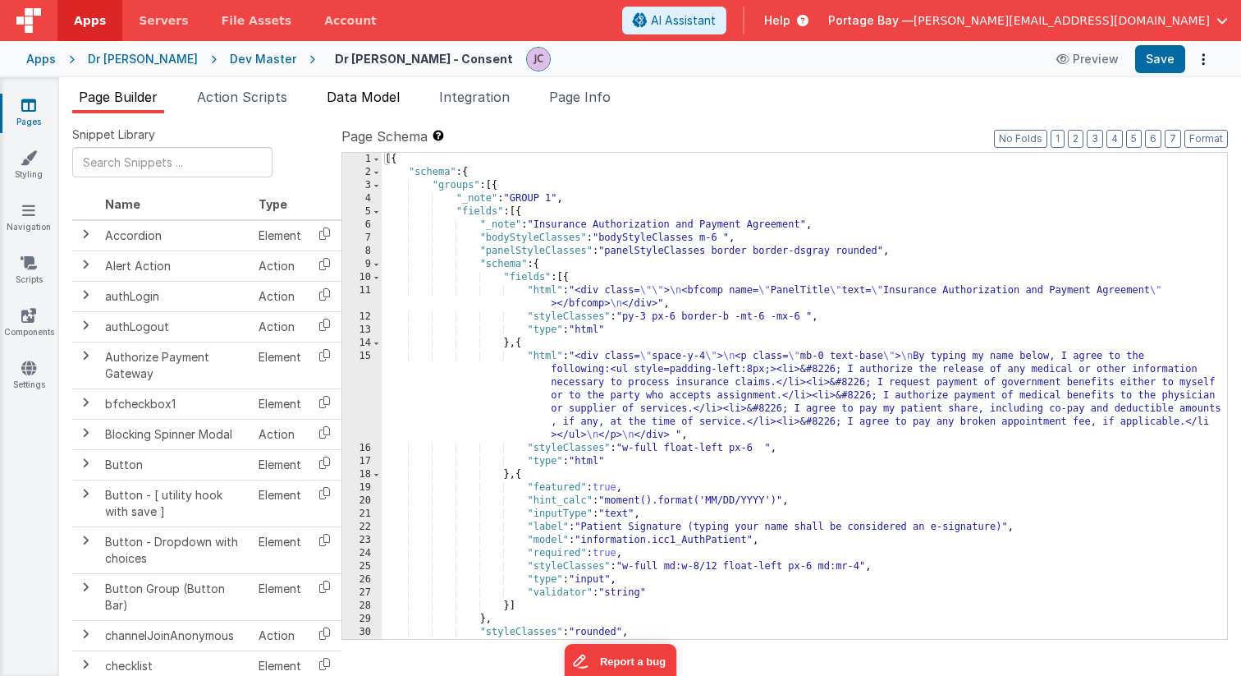
click at [392, 89] on span "Data Model" at bounding box center [363, 97] width 73 height 16
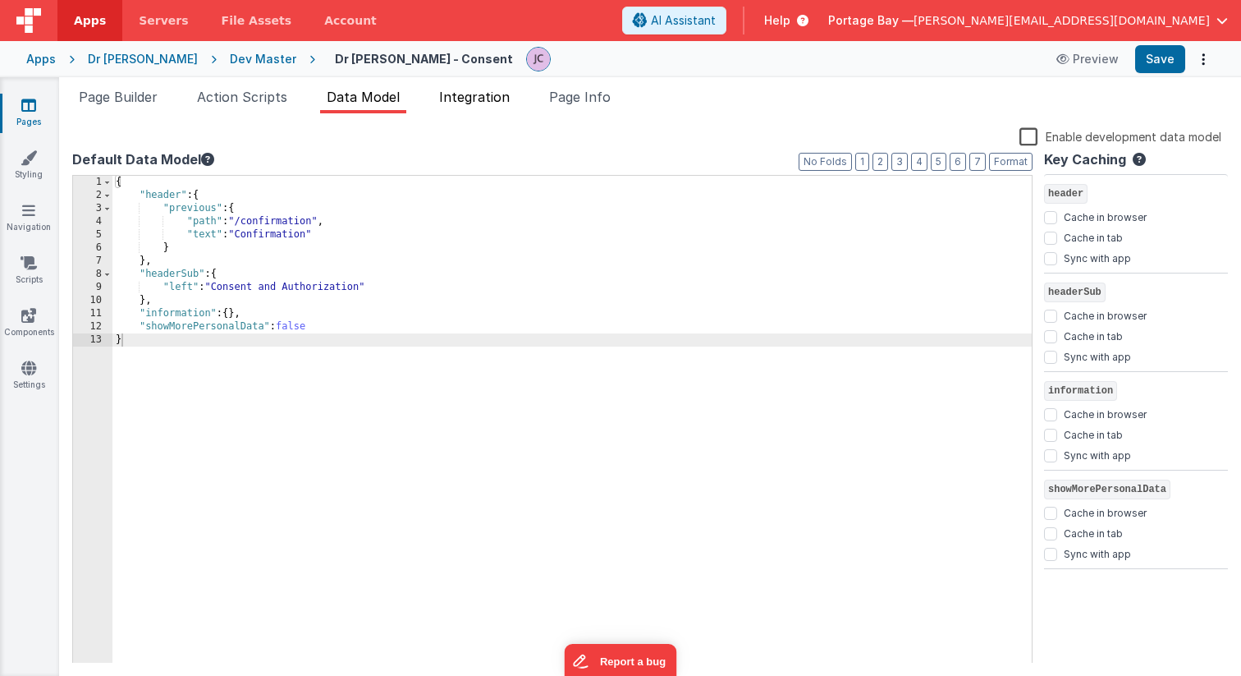
click at [495, 97] on span "Integration" at bounding box center [474, 97] width 71 height 16
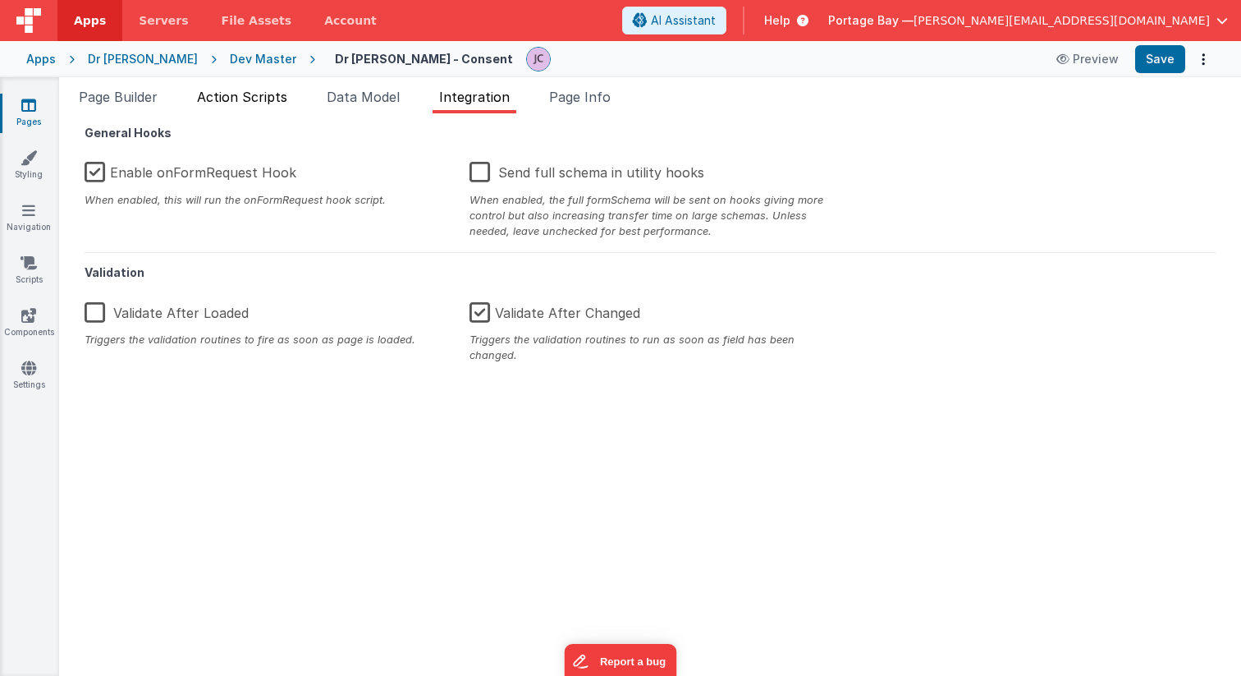
click at [236, 102] on span "Action Scripts" at bounding box center [242, 97] width 90 height 16
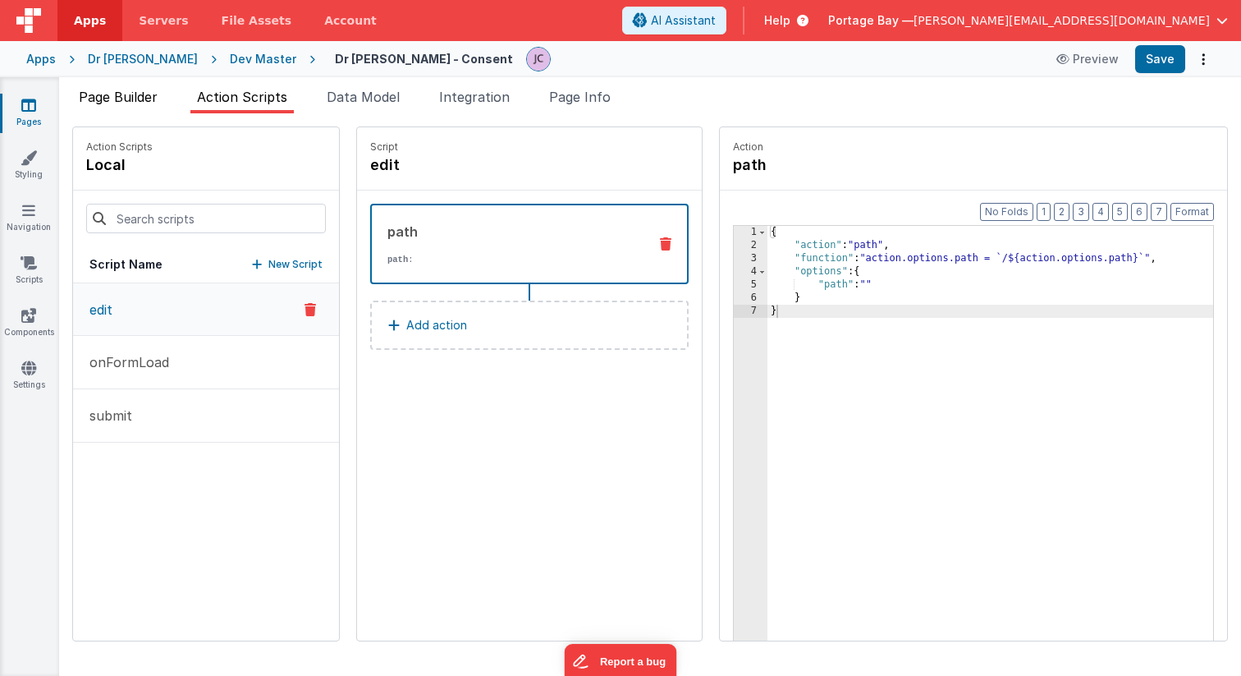
click at [119, 93] on span "Page Builder" at bounding box center [118, 97] width 79 height 16
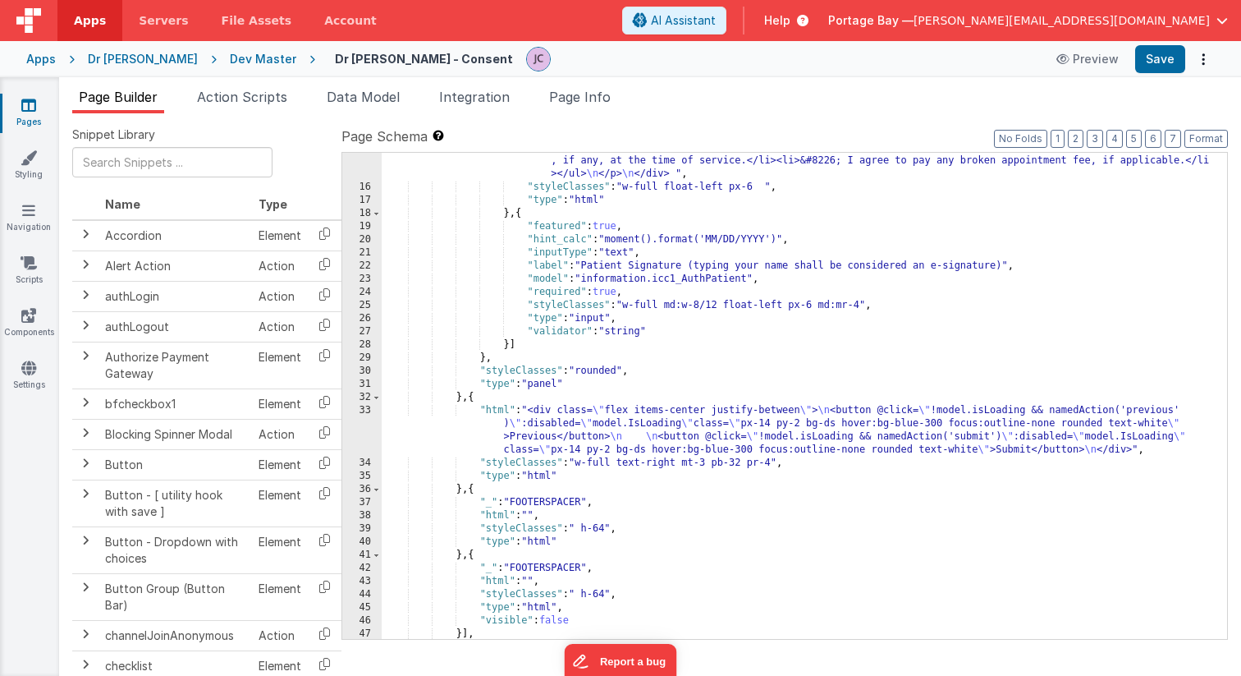
scroll to position [315, 0]
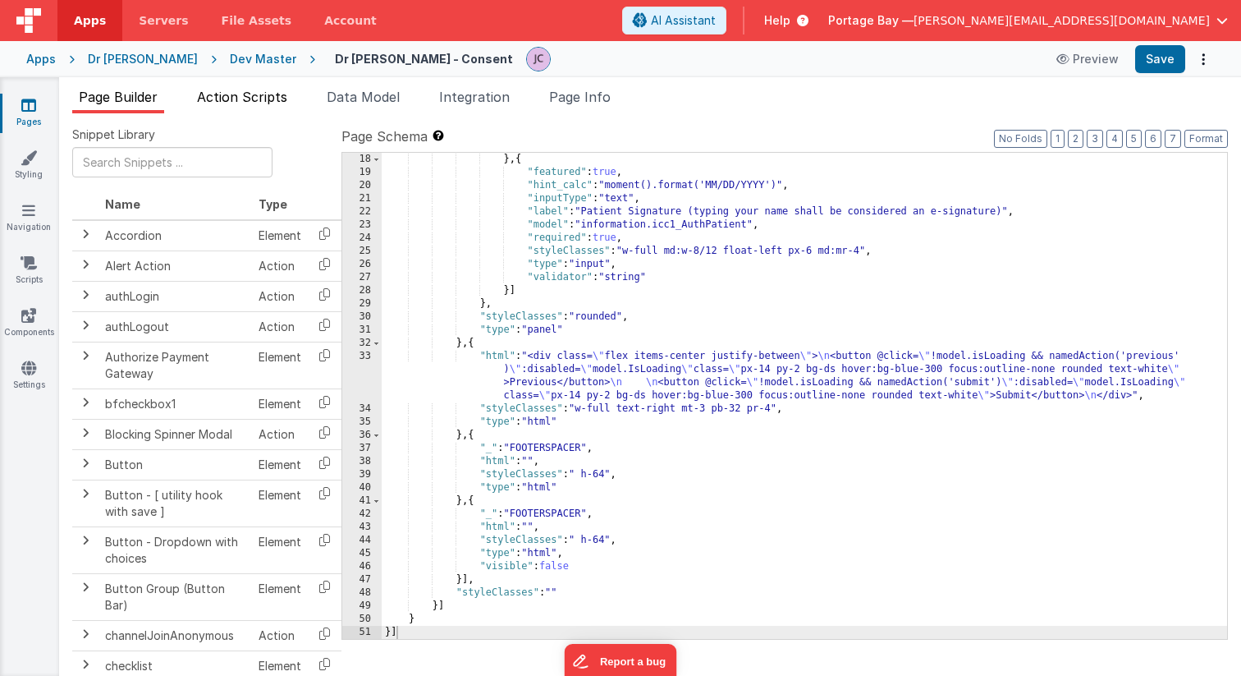
click at [263, 103] on span "Action Scripts" at bounding box center [242, 97] width 90 height 16
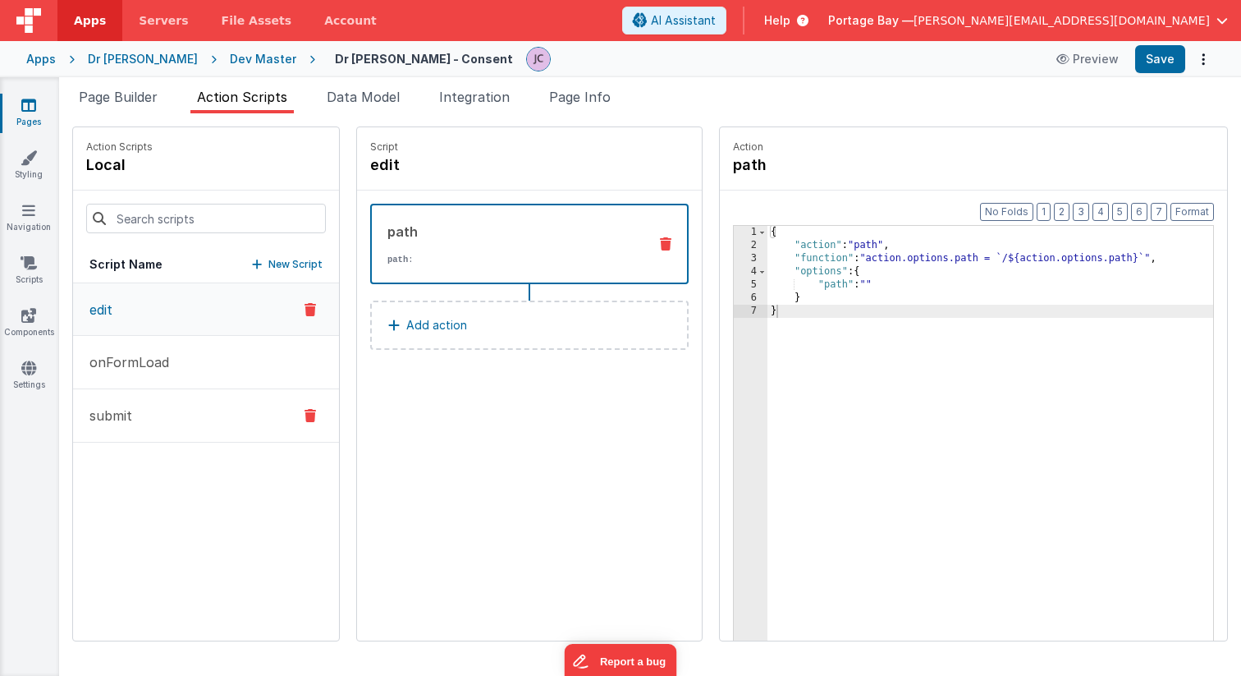
click at [192, 419] on button "submit" at bounding box center [206, 415] width 266 height 53
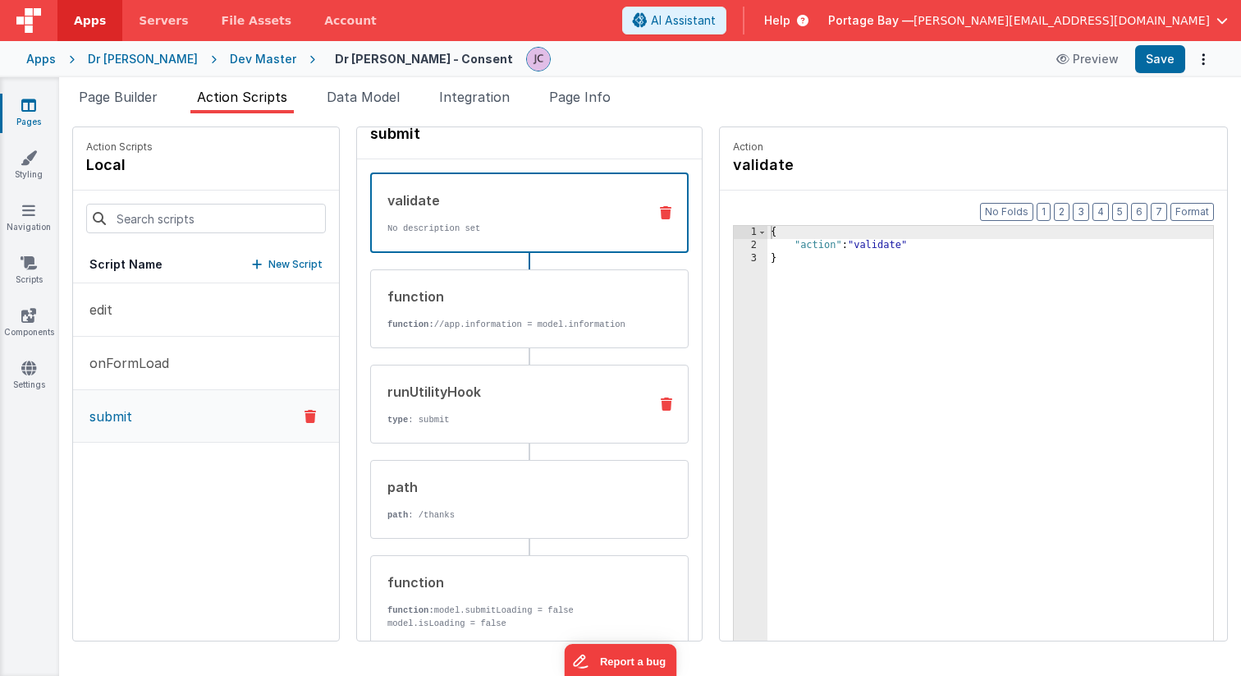
scroll to position [0, 0]
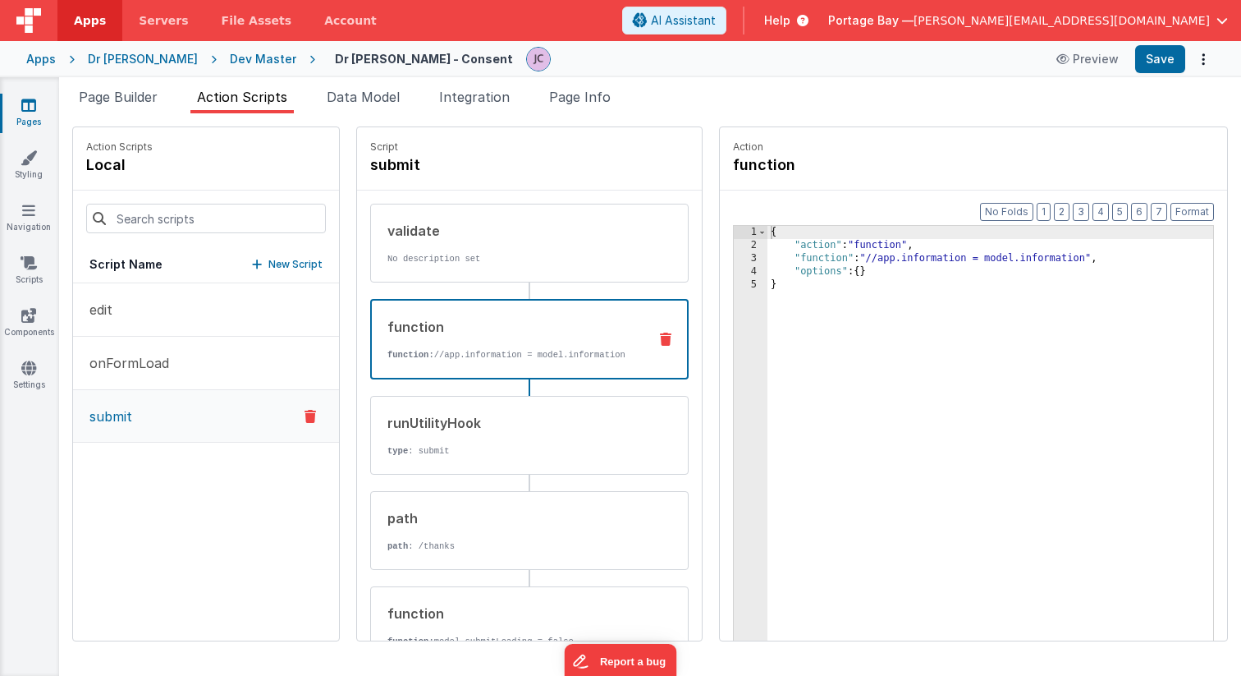
click at [505, 320] on div "function" at bounding box center [510, 327] width 247 height 20
